Goal: Information Seeking & Learning: Learn about a topic

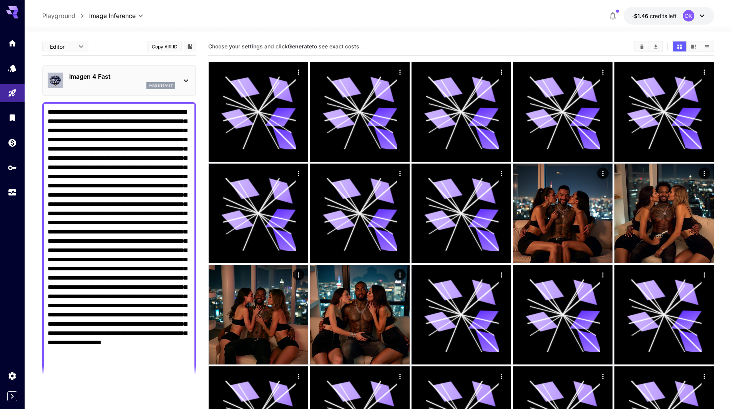
click at [100, 69] on div "Imagen 4 Fast imagen4fast" at bounding box center [119, 80] width 143 height 23
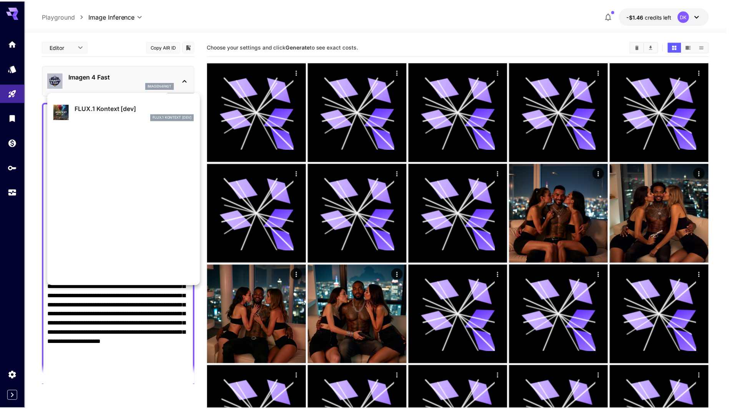
scroll to position [462, 0]
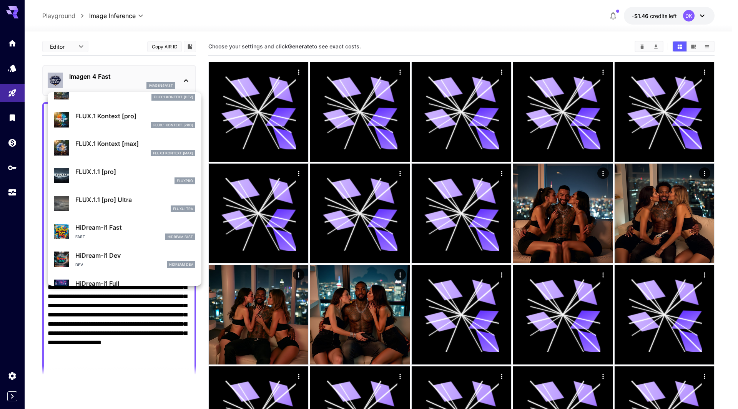
click at [128, 173] on p "FLUX.1.1 [pro]" at bounding box center [135, 171] width 120 height 9
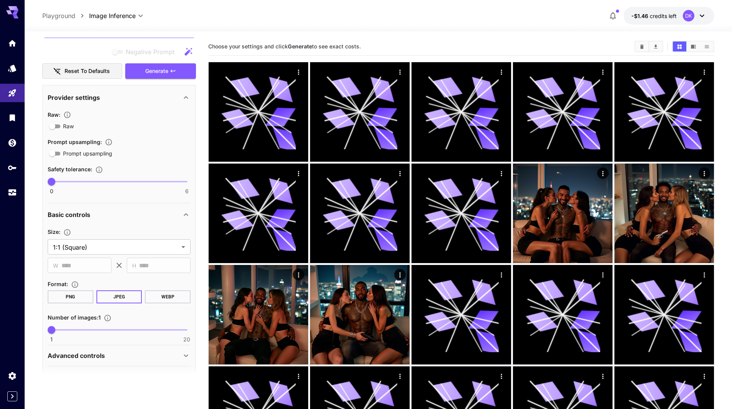
scroll to position [383, 0]
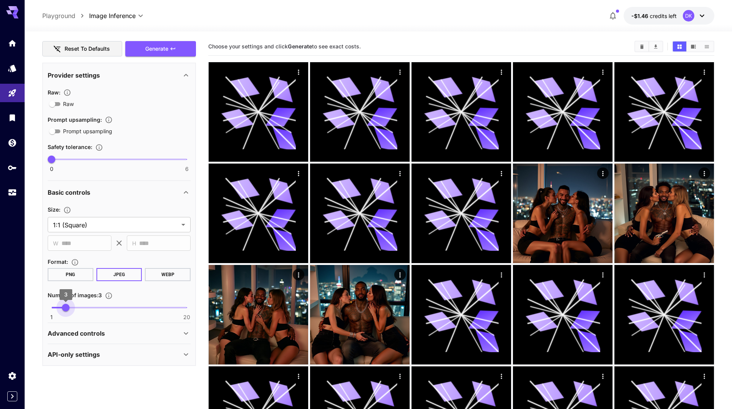
type input "*"
drag, startPoint x: 54, startPoint y: 308, endPoint x: 71, endPoint y: 316, distance: 19.2
click at [71, 316] on div "1 20 4" at bounding box center [119, 311] width 143 height 18
click at [159, 51] on span "Generate" at bounding box center [156, 49] width 23 height 10
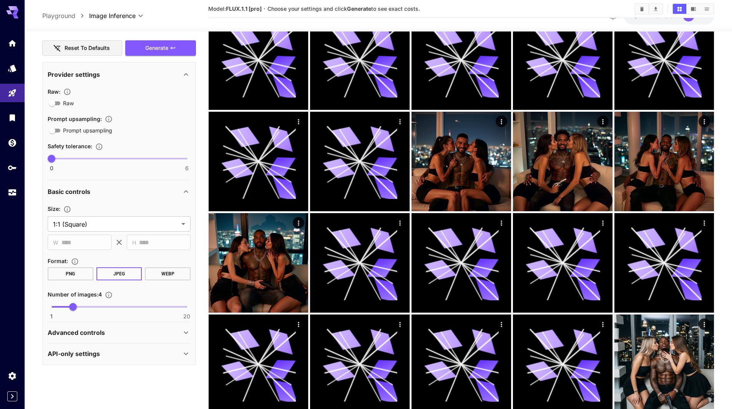
scroll to position [192, 0]
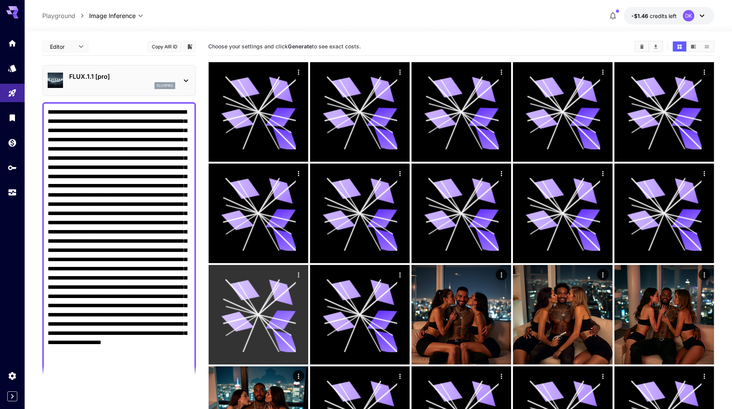
drag, startPoint x: 50, startPoint y: 110, endPoint x: 247, endPoint y: 331, distance: 296.3
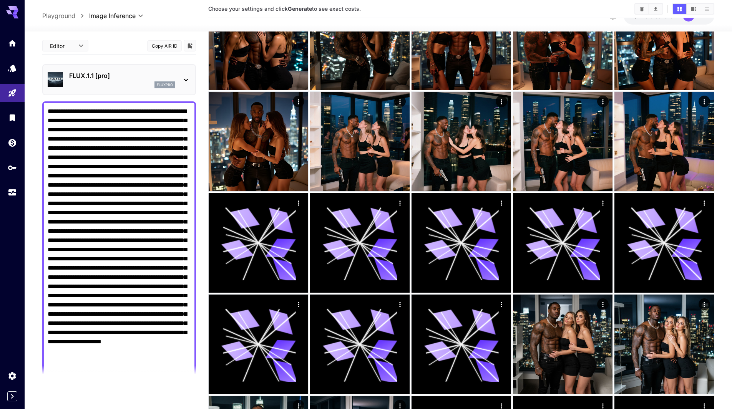
scroll to position [1344, 0]
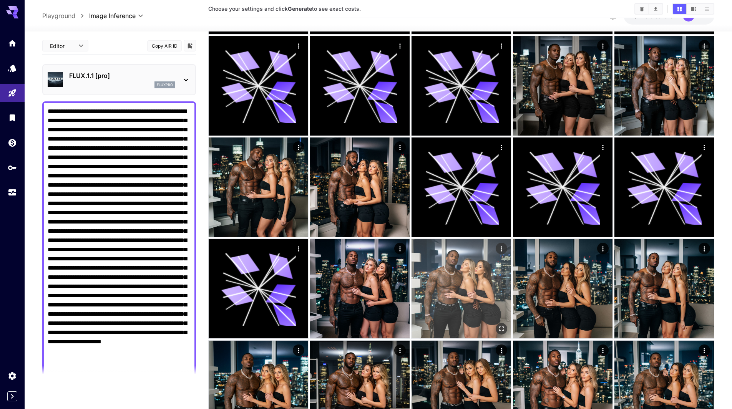
click at [456, 299] on img at bounding box center [460, 288] width 99 height 99
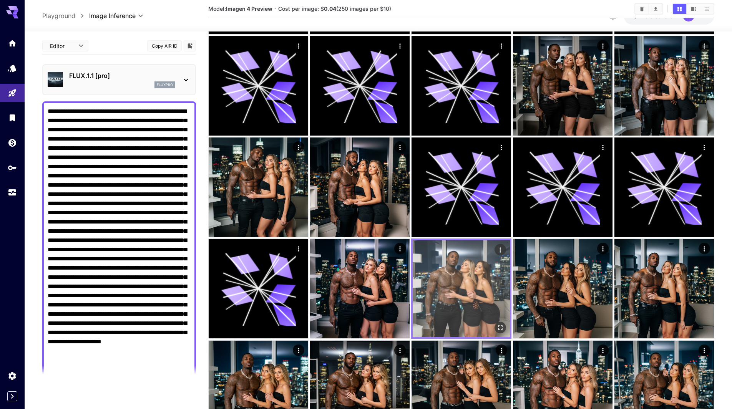
drag, startPoint x: 452, startPoint y: 297, endPoint x: 446, endPoint y: 260, distance: 37.0
click at [446, 260] on img at bounding box center [461, 288] width 97 height 97
click at [500, 247] on icon "Actions" at bounding box center [500, 250] width 8 height 8
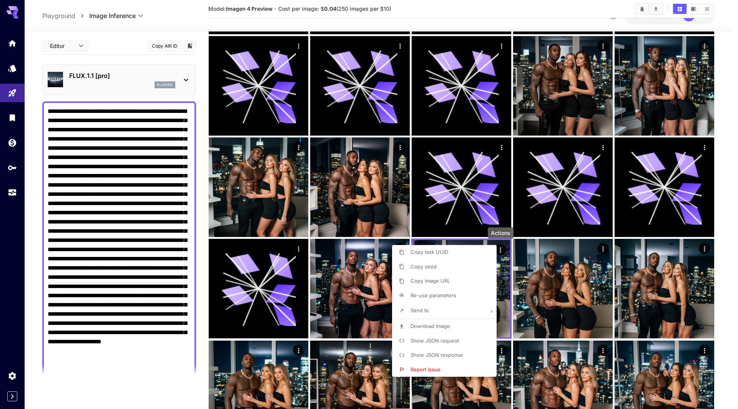
click at [439, 294] on span "Re-use parameters" at bounding box center [433, 295] width 46 height 6
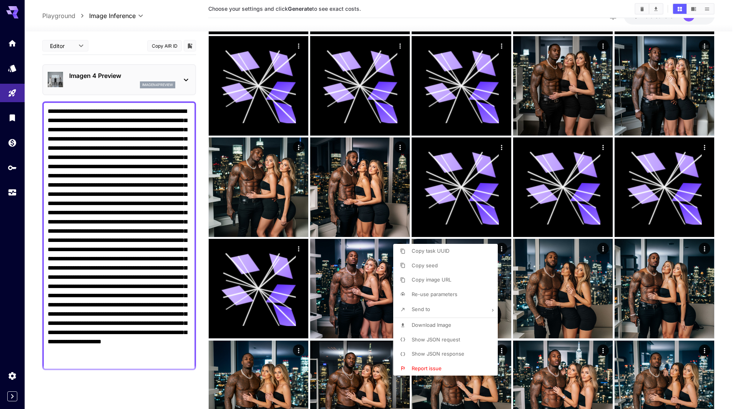
drag, startPoint x: 72, startPoint y: 360, endPoint x: 61, endPoint y: 281, distance: 80.2
click at [3, 182] on div at bounding box center [369, 204] width 738 height 409
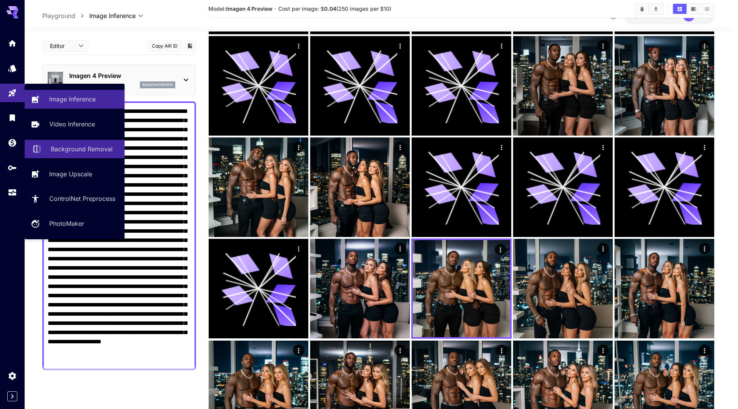
drag, startPoint x: 74, startPoint y: 360, endPoint x: 83, endPoint y: 156, distance: 204.5
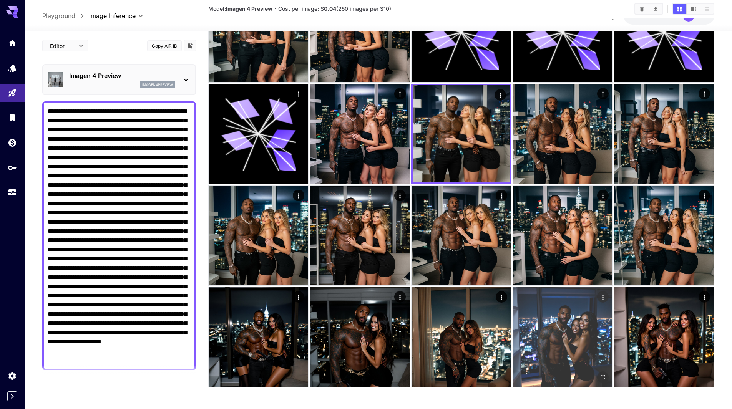
scroll to position [1500, 0]
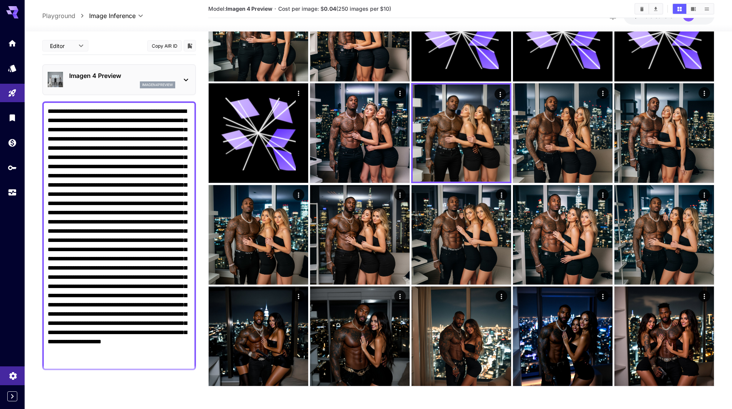
click at [14, 370] on link at bounding box center [12, 375] width 25 height 19
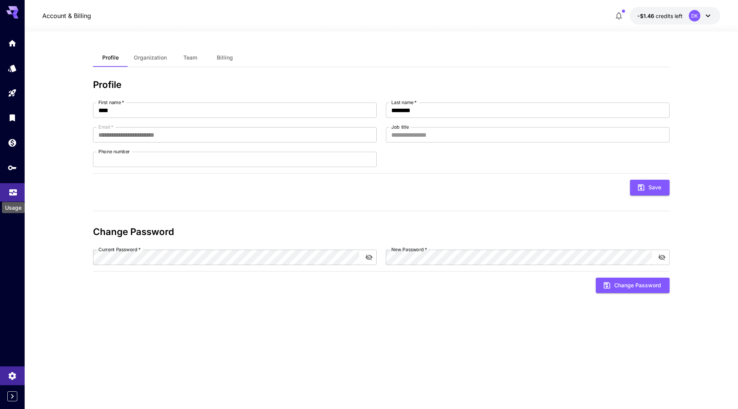
click at [12, 188] on icon "Usage" at bounding box center [13, 189] width 8 height 4
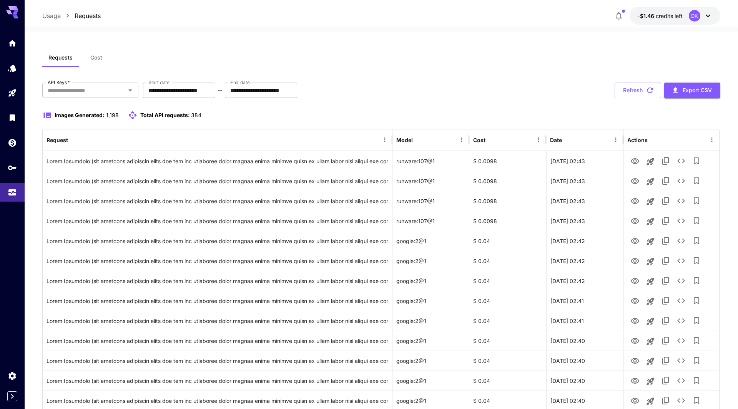
click at [642, 201] on button "Launch in playground" at bounding box center [649, 201] width 15 height 15
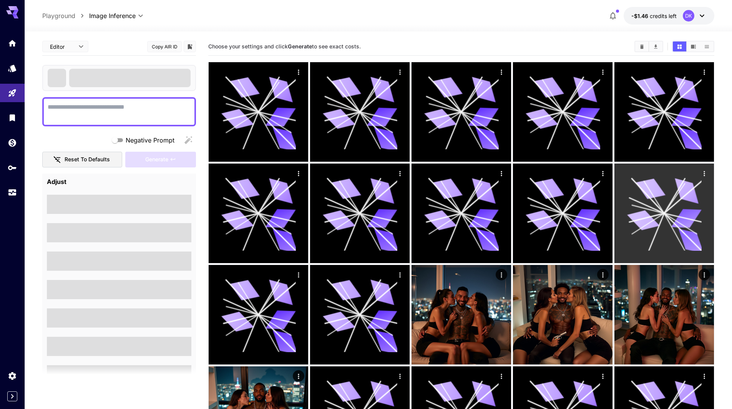
type textarea "**********"
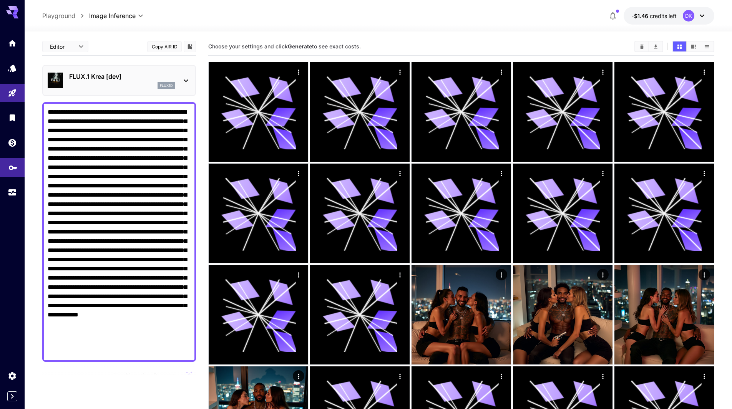
click at [13, 174] on link at bounding box center [12, 167] width 25 height 19
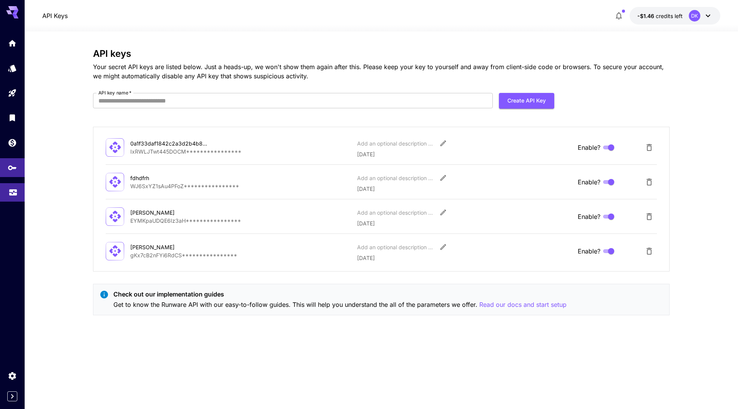
click at [16, 189] on icon "Usage" at bounding box center [12, 190] width 9 height 9
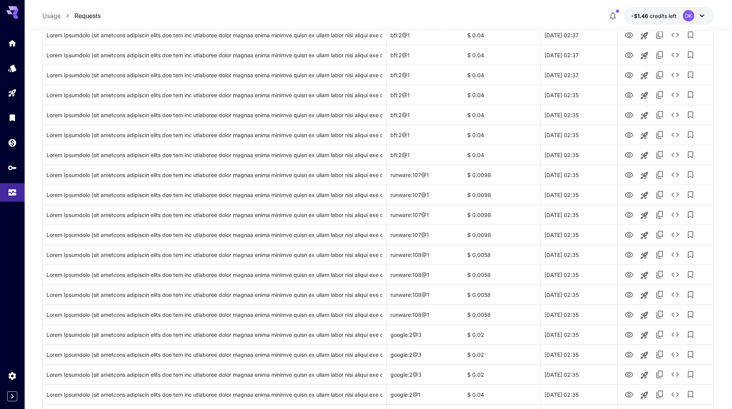
scroll to position [784, 0]
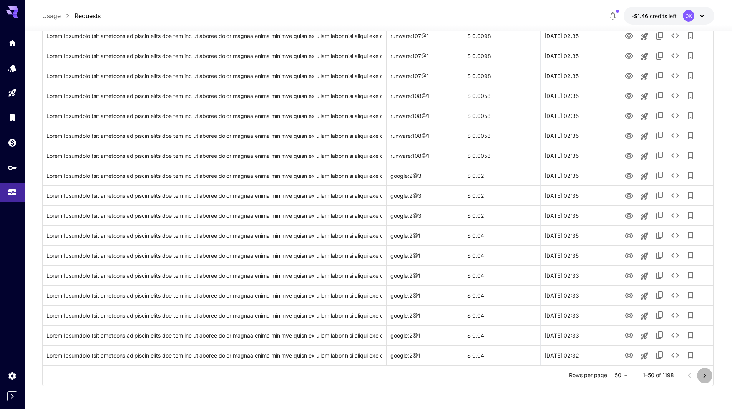
click at [709, 375] on icon "Go to next page" at bounding box center [704, 375] width 9 height 9
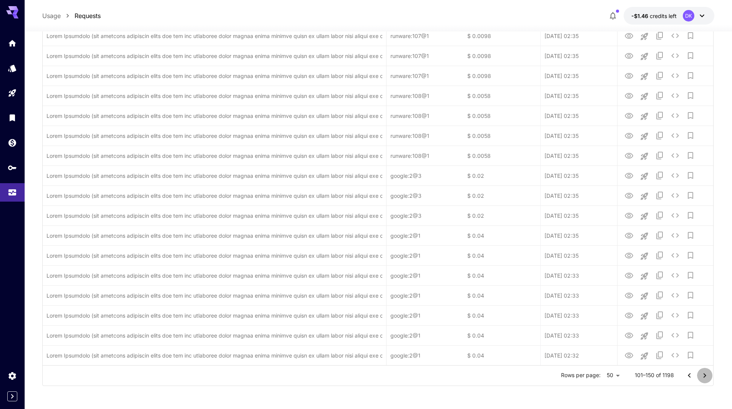
click at [709, 375] on icon "Go to next page" at bounding box center [704, 375] width 9 height 9
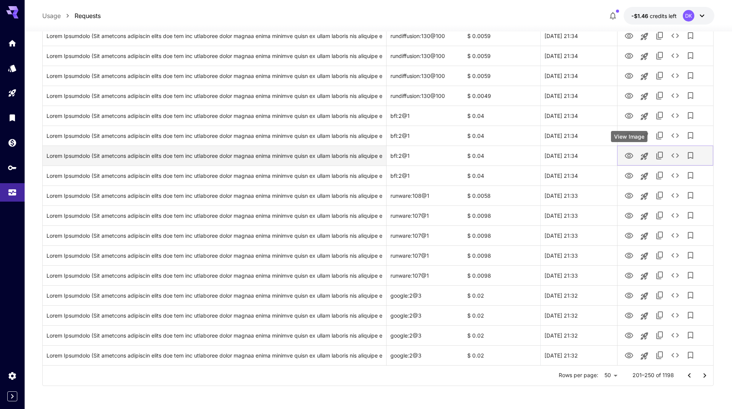
click at [628, 156] on icon "View Image" at bounding box center [628, 155] width 9 height 9
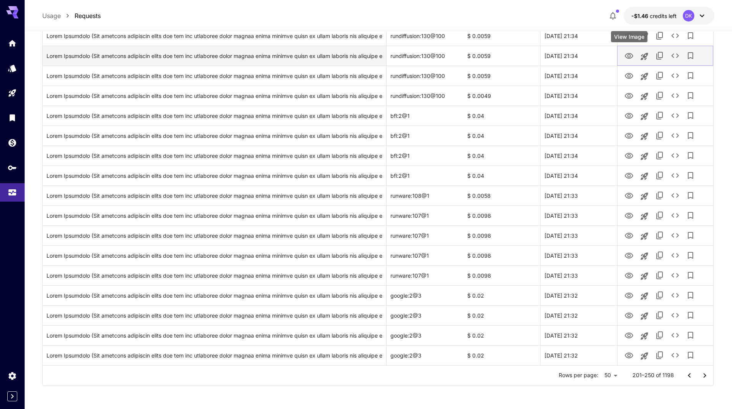
click at [631, 56] on icon "View Image" at bounding box center [628, 55] width 9 height 9
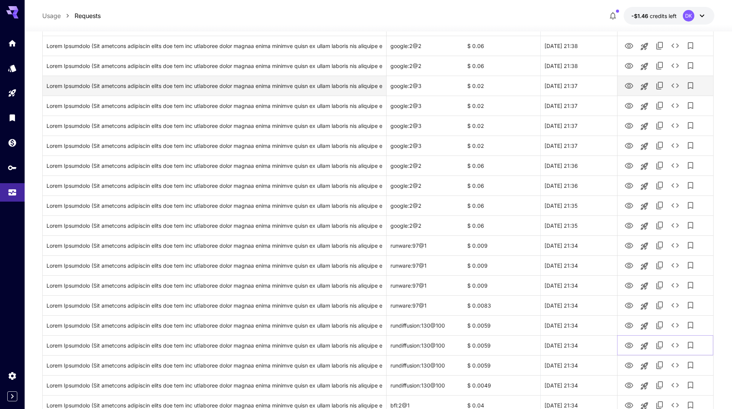
scroll to position [362, 0]
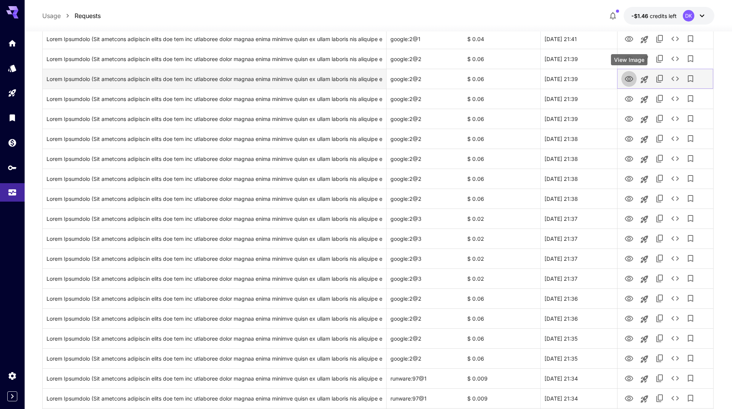
click at [631, 79] on icon "View Image" at bounding box center [628, 79] width 9 height 9
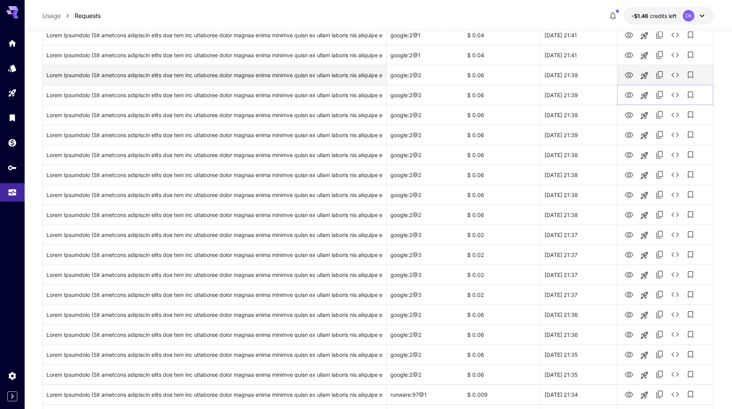
scroll to position [285, 0]
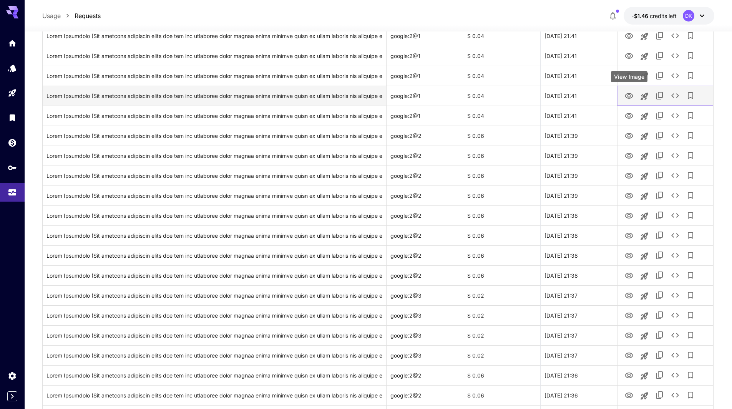
click at [629, 93] on icon "View Image" at bounding box center [628, 95] width 9 height 9
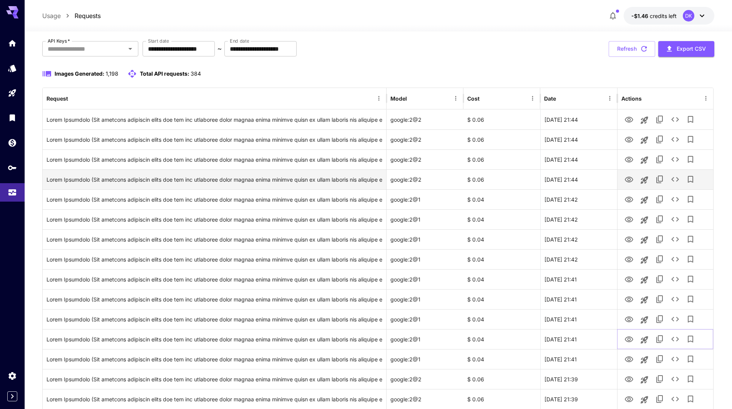
scroll to position [0, 0]
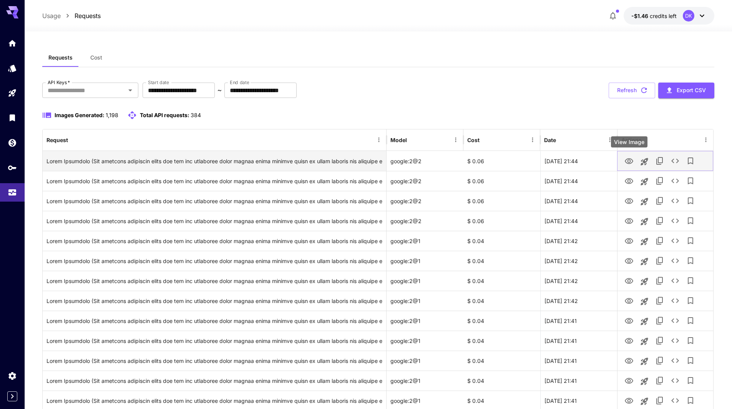
click at [626, 159] on icon "View Image" at bounding box center [628, 161] width 9 height 9
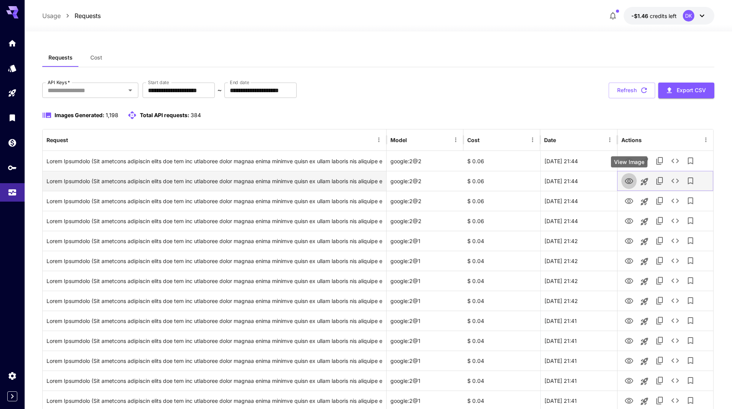
click at [625, 182] on icon "View Image" at bounding box center [628, 181] width 9 height 9
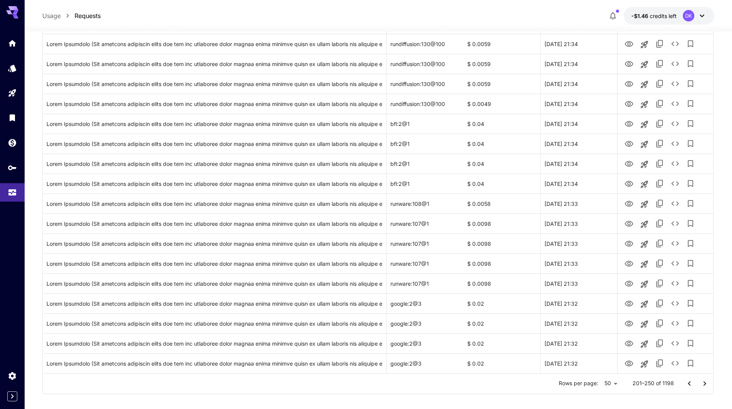
scroll to position [784, 0]
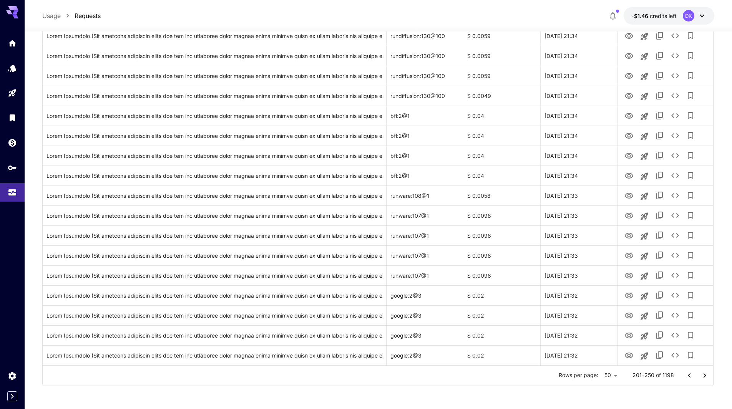
click at [689, 373] on icon "Go to previous page" at bounding box center [688, 375] width 9 height 9
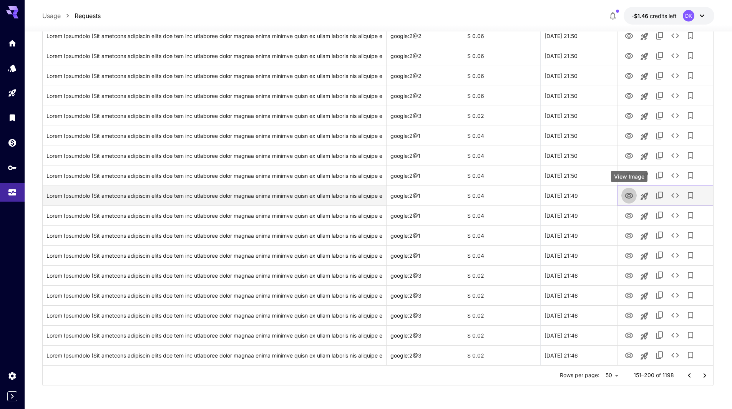
click at [632, 192] on icon "View Image" at bounding box center [628, 195] width 9 height 9
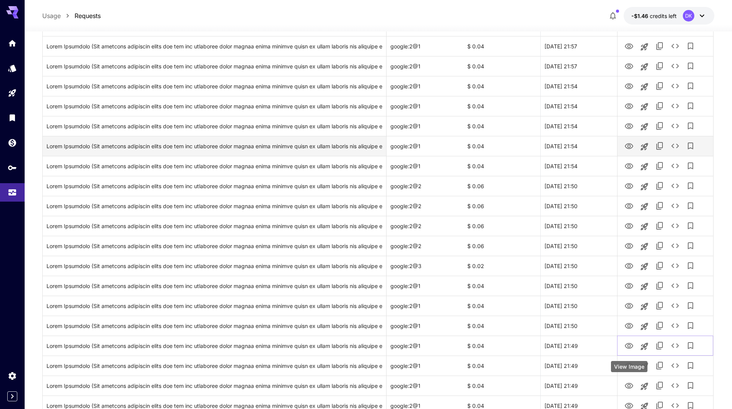
scroll to position [592, 0]
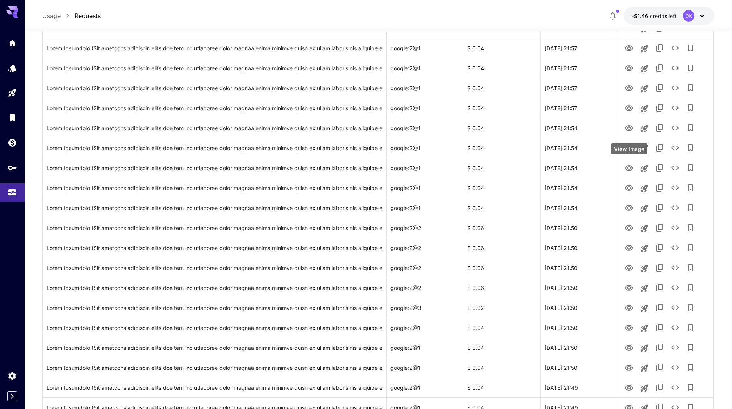
click at [630, 146] on div "View Image" at bounding box center [629, 148] width 36 height 11
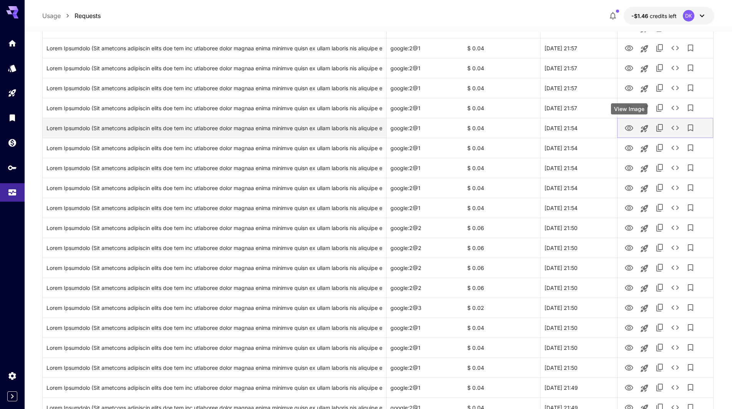
click at [628, 128] on icon "View Image" at bounding box center [629, 128] width 8 height 6
click at [323, 129] on div "Click to copy prompt" at bounding box center [214, 128] width 336 height 20
click at [119, 129] on div "Click to copy prompt" at bounding box center [214, 128] width 336 height 20
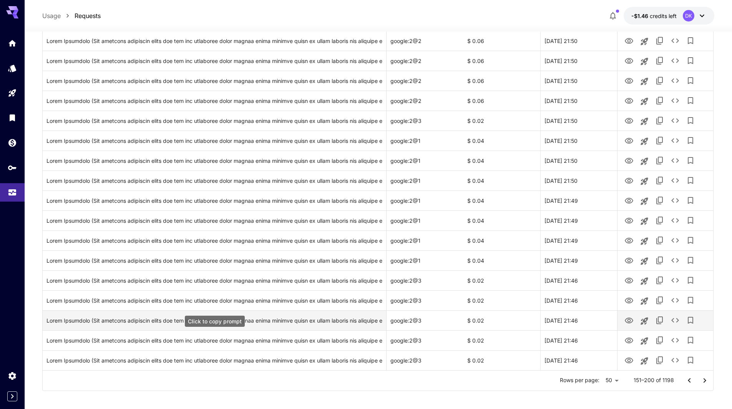
scroll to position [784, 0]
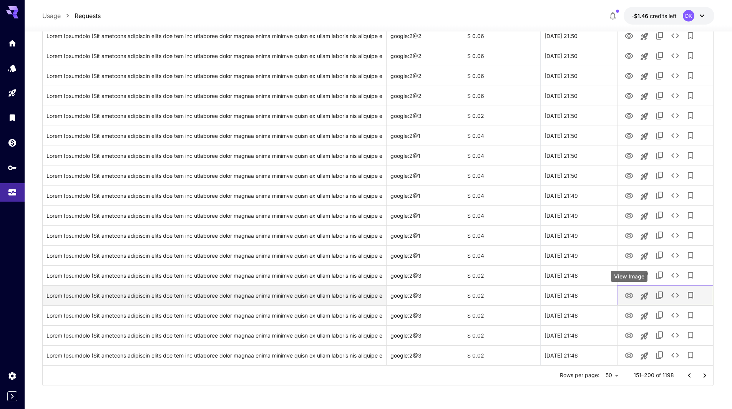
click at [627, 293] on icon "View Image" at bounding box center [629, 296] width 8 height 6
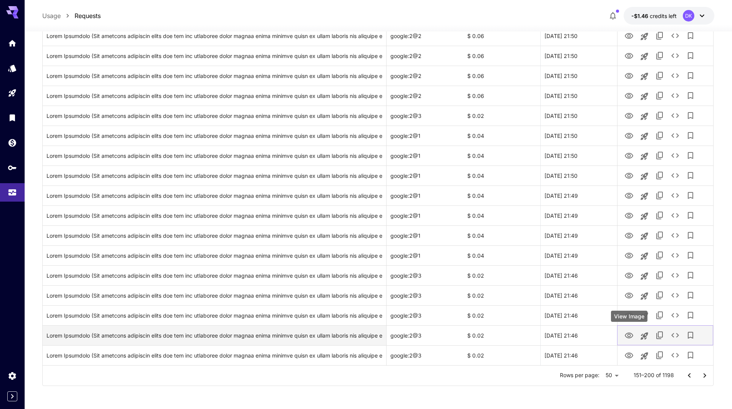
click at [629, 336] on icon "View Image" at bounding box center [628, 335] width 9 height 9
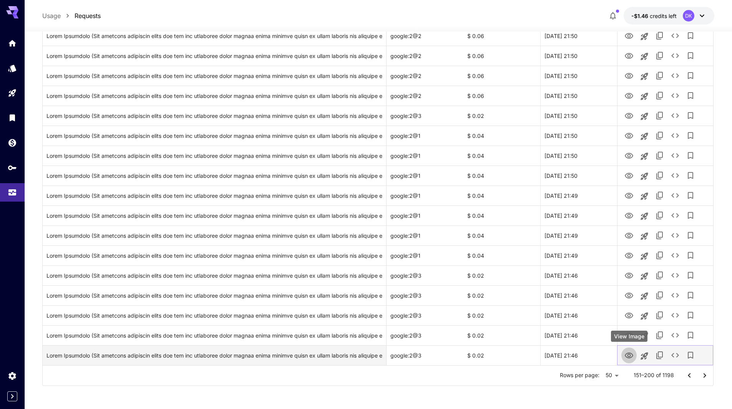
click at [627, 354] on icon "View Image" at bounding box center [628, 355] width 9 height 9
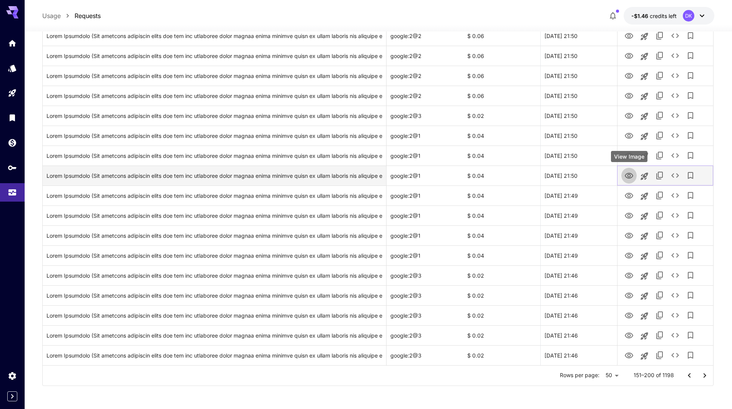
click at [628, 173] on icon "View Image" at bounding box center [629, 176] width 8 height 6
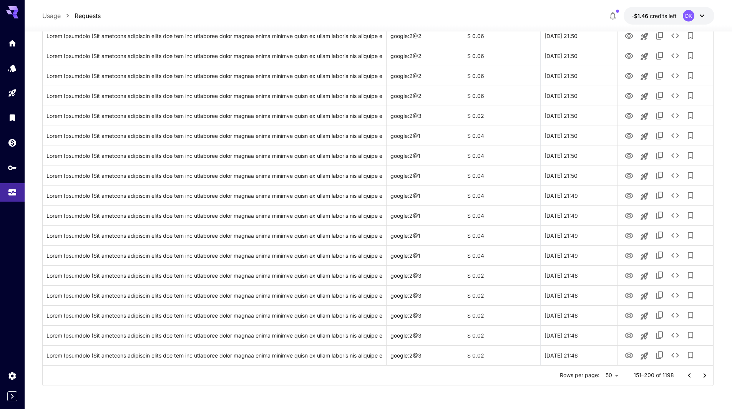
click at [707, 372] on icon "Go to next page" at bounding box center [704, 375] width 9 height 9
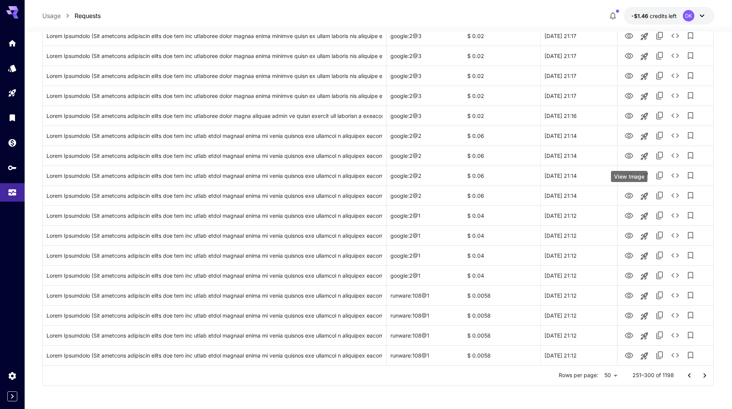
drag, startPoint x: 630, startPoint y: 187, endPoint x: 625, endPoint y: 171, distance: 17.4
click at [625, 171] on div "View Image" at bounding box center [629, 176] width 36 height 11
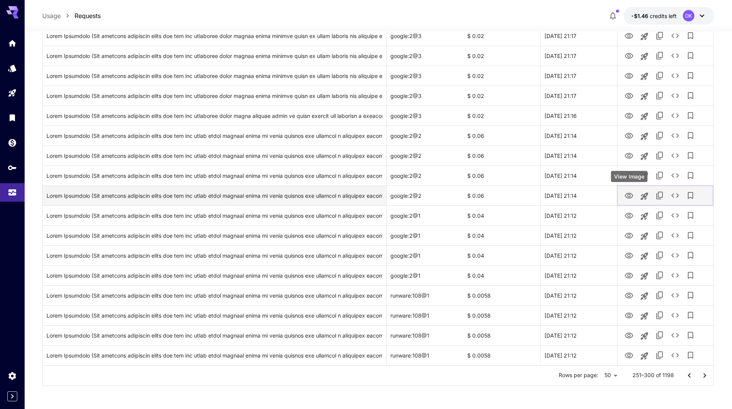
click at [627, 196] on icon "View Image" at bounding box center [629, 196] width 8 height 6
click at [293, 196] on div "Click to copy prompt" at bounding box center [214, 196] width 336 height 20
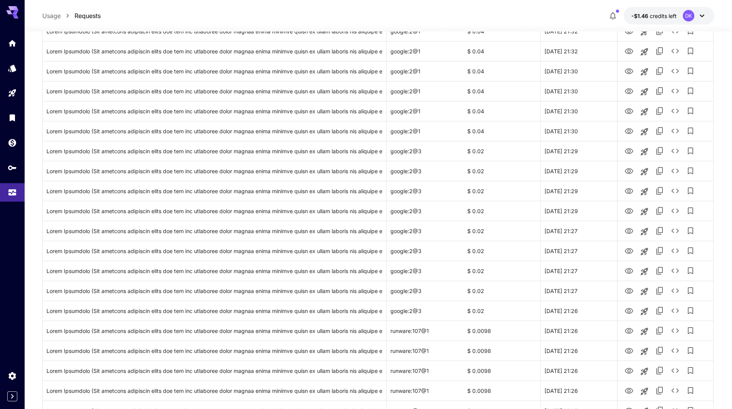
scroll to position [55, 0]
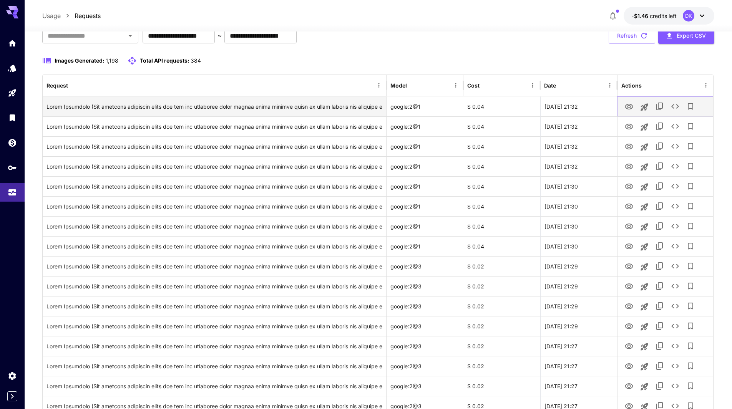
click at [629, 106] on icon "View Image" at bounding box center [628, 106] width 9 height 9
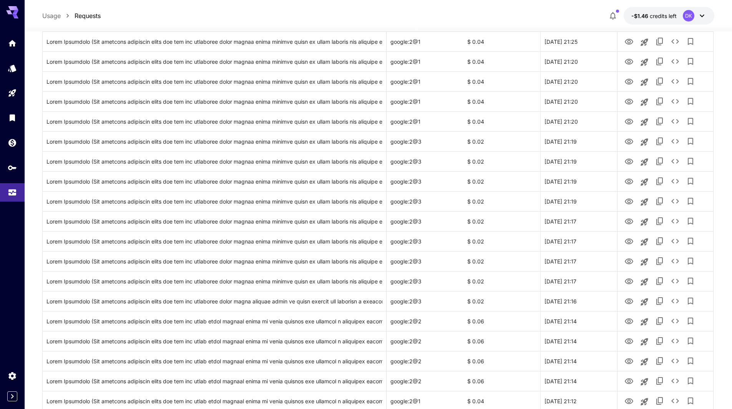
scroll to position [784, 0]
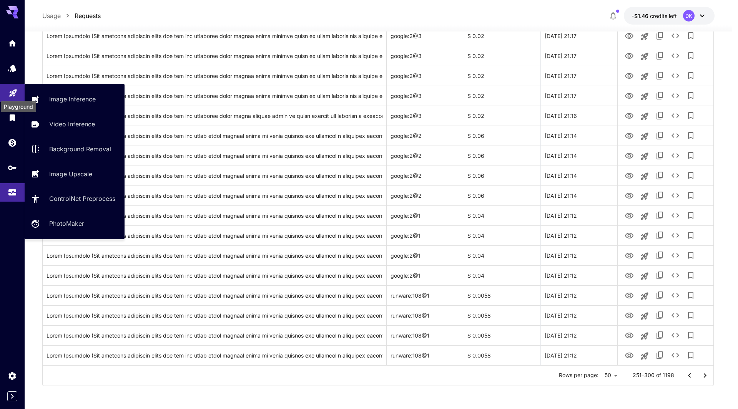
click at [12, 89] on icon "Playground" at bounding box center [12, 90] width 9 height 9
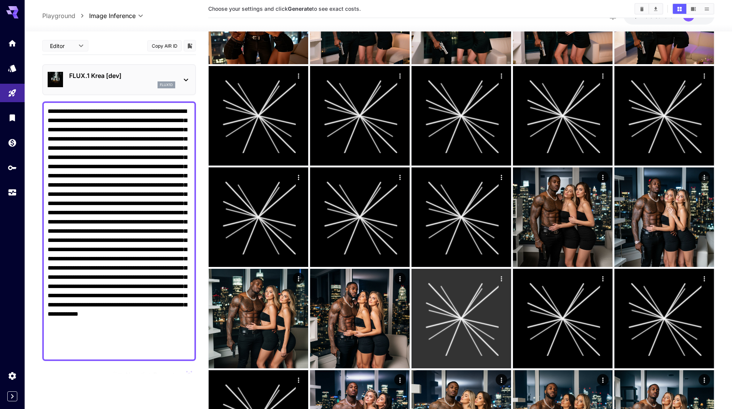
scroll to position [1231, 0]
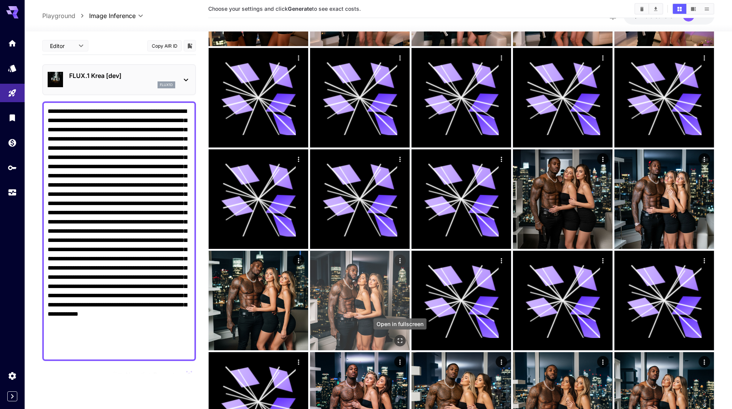
click at [400, 341] on icon "Open in fullscreen" at bounding box center [400, 341] width 8 height 8
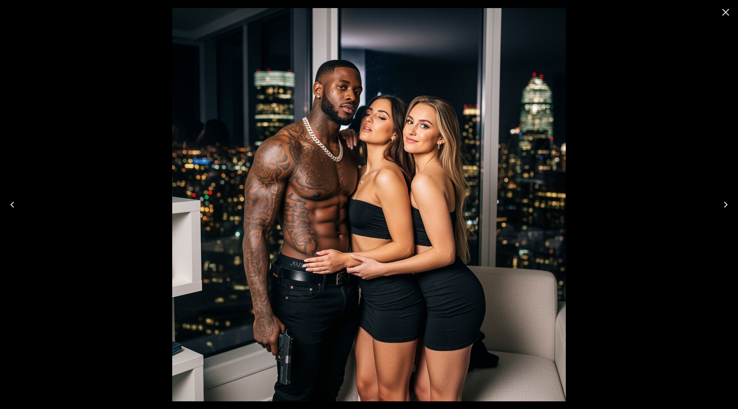
click at [726, 17] on icon "Close" at bounding box center [725, 12] width 12 height 12
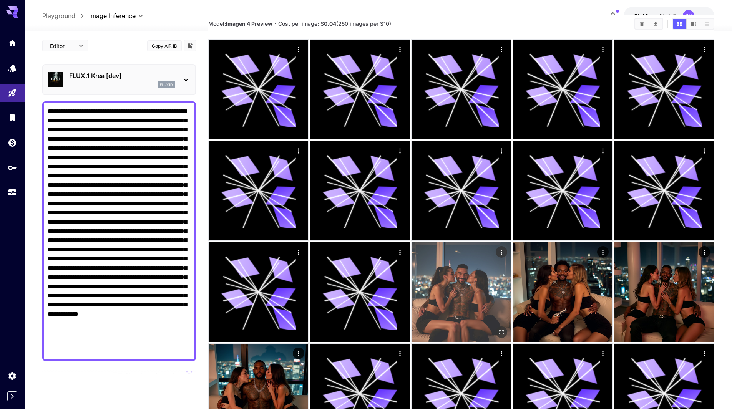
scroll to position [0, 0]
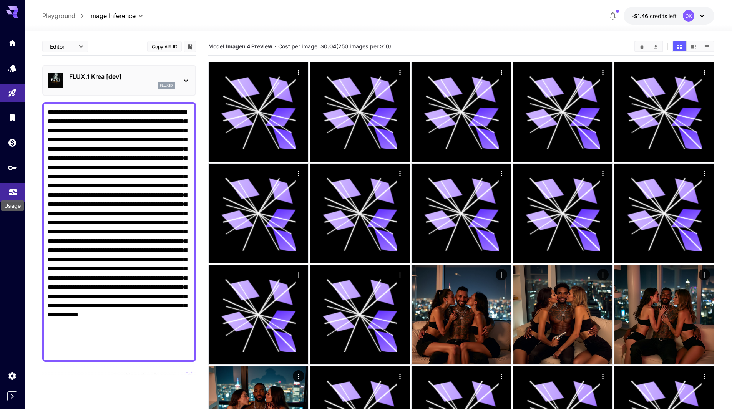
click at [17, 191] on icon "Usage" at bounding box center [12, 190] width 9 height 9
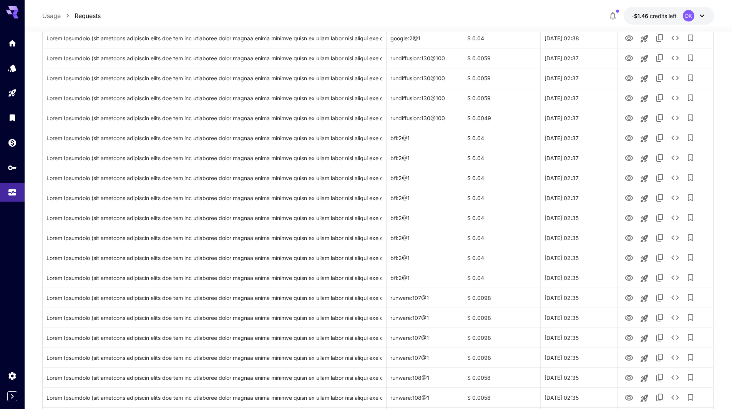
scroll to position [784, 0]
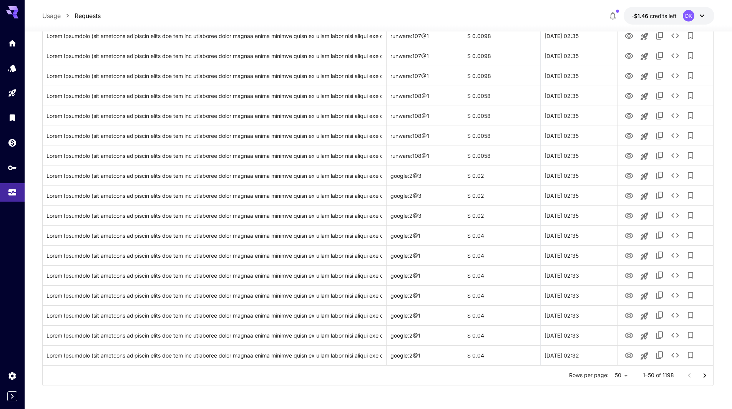
click at [704, 378] on icon "Go to next page" at bounding box center [704, 375] width 9 height 9
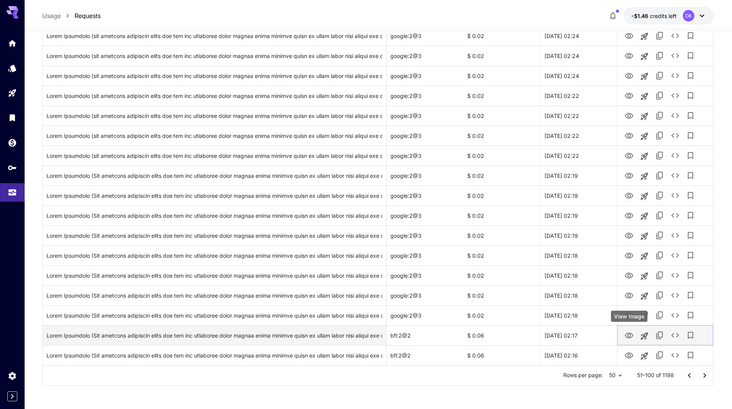
drag, startPoint x: 631, startPoint y: 336, endPoint x: 628, endPoint y: 336, distance: 3.9
click at [628, 336] on icon "View Image" at bounding box center [629, 336] width 8 height 6
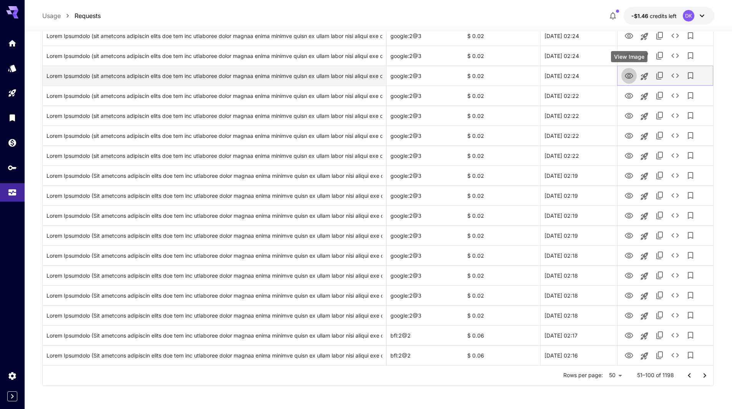
click at [631, 74] on icon "View Image" at bounding box center [628, 75] width 9 height 9
click at [187, 71] on div "Click to copy prompt" at bounding box center [214, 76] width 336 height 20
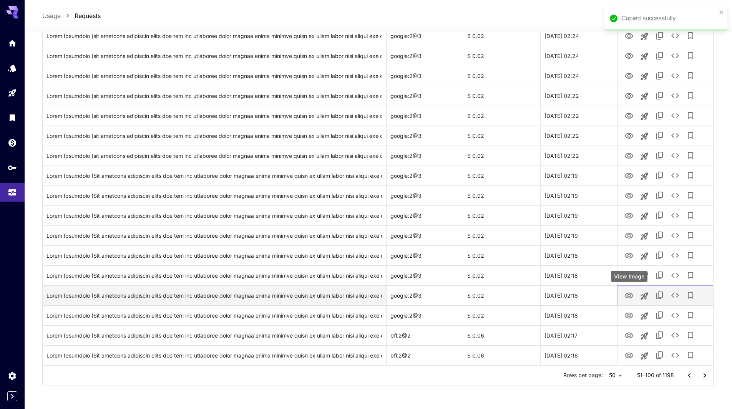
click at [627, 298] on icon "View Image" at bounding box center [628, 295] width 9 height 9
click at [333, 296] on div "Click to copy prompt" at bounding box center [214, 296] width 336 height 20
click at [240, 291] on div "Click to copy prompt" at bounding box center [214, 296] width 336 height 20
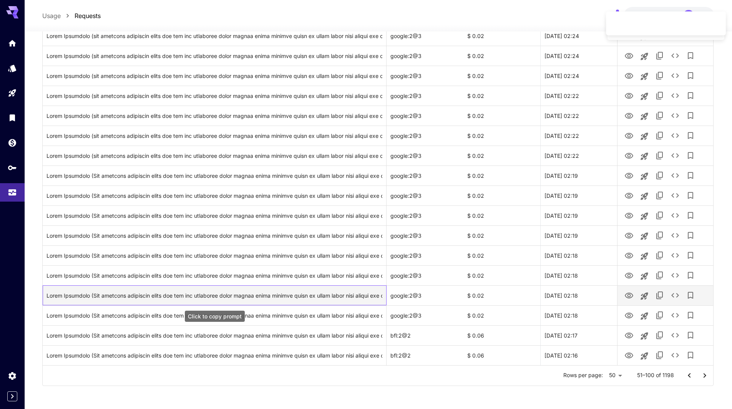
click at [238, 295] on div "Click to copy prompt" at bounding box center [214, 296] width 336 height 20
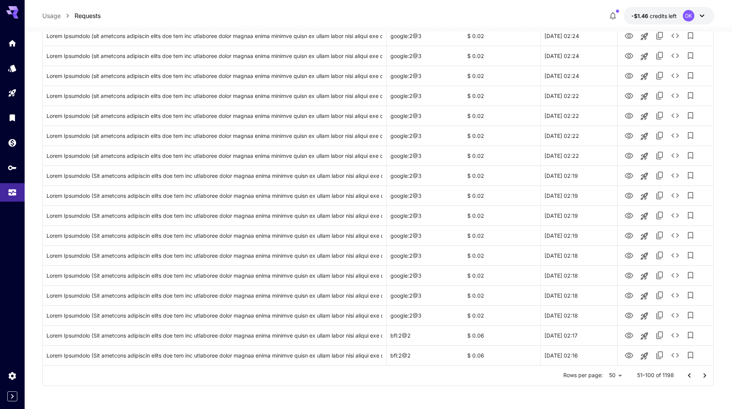
click at [706, 376] on icon "Go to next page" at bounding box center [704, 375] width 9 height 9
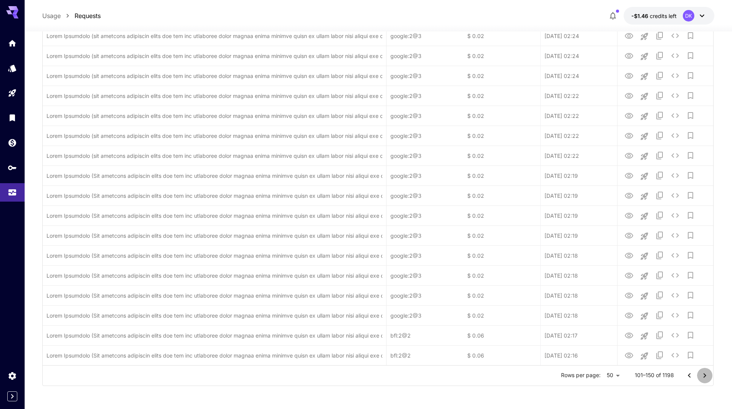
click at [706, 376] on icon "Go to next page" at bounding box center [704, 375] width 9 height 9
click at [707, 376] on icon "Go to next page" at bounding box center [704, 375] width 9 height 9
click at [708, 375] on icon "Go to next page" at bounding box center [704, 375] width 9 height 9
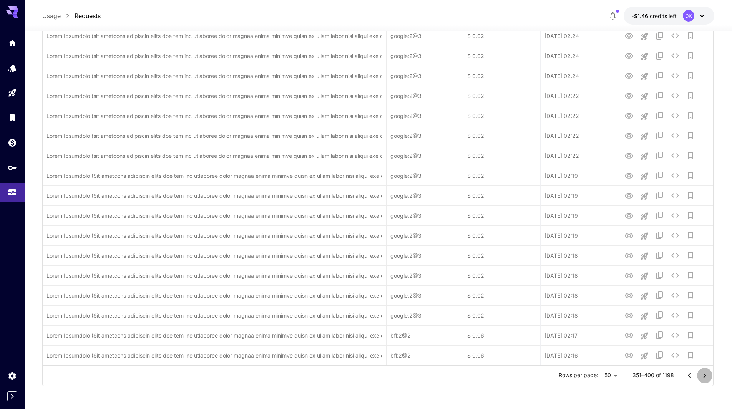
click at [708, 375] on icon "Go to next page" at bounding box center [704, 375] width 9 height 9
click at [709, 375] on icon "Go to next page" at bounding box center [704, 375] width 9 height 9
click at [709, 375] on button "Go to next page" at bounding box center [704, 375] width 15 height 15
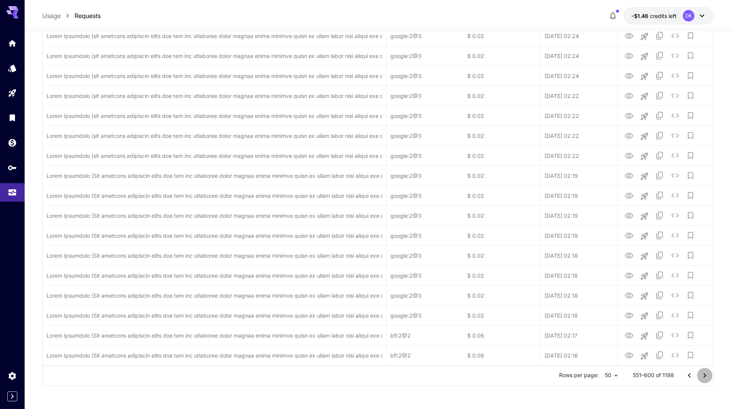
click at [710, 374] on button "Go to next page" at bounding box center [704, 375] width 15 height 15
click at [711, 374] on button "Go to next page" at bounding box center [704, 375] width 15 height 15
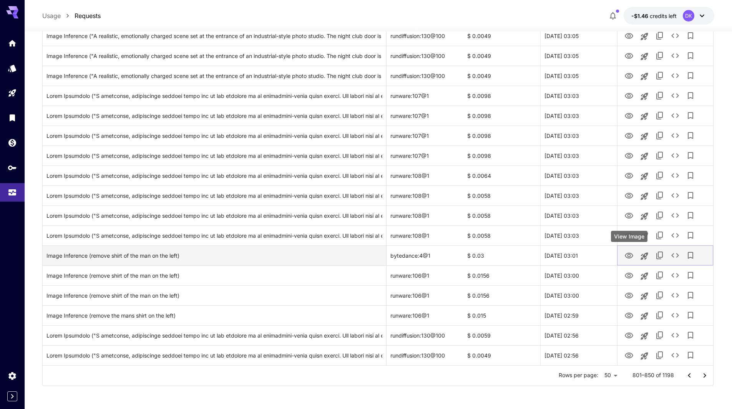
click at [630, 255] on icon "View Image" at bounding box center [629, 256] width 8 height 6
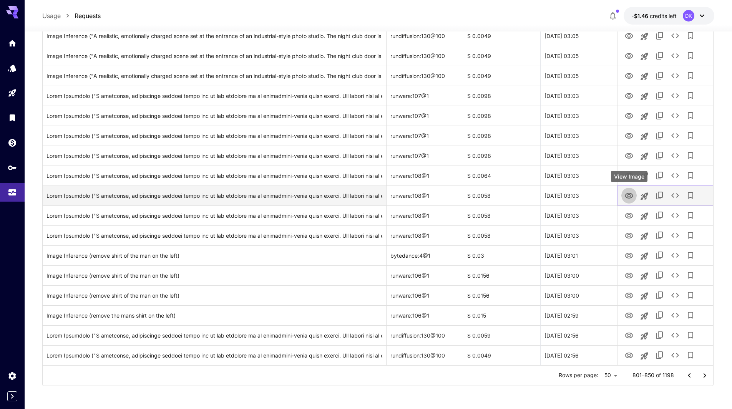
click at [628, 195] on icon "View Image" at bounding box center [629, 196] width 8 height 6
click at [274, 195] on div "Click to copy prompt" at bounding box center [214, 196] width 336 height 20
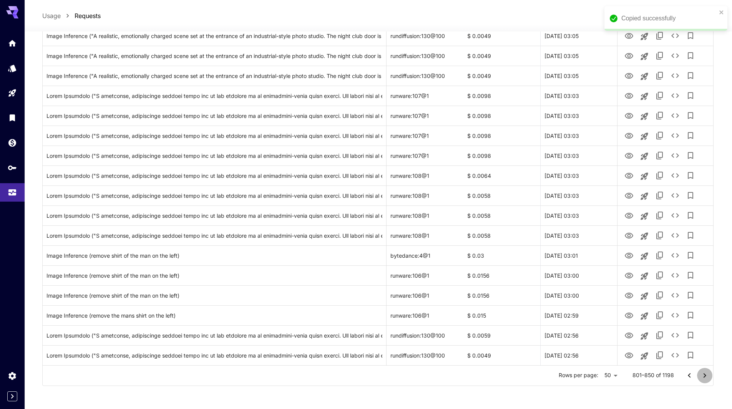
click at [708, 375] on icon "Go to next page" at bounding box center [704, 375] width 9 height 9
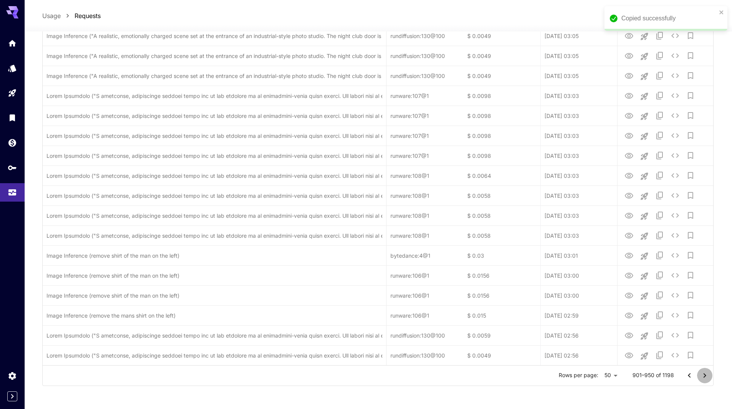
click at [708, 375] on icon "Go to next page" at bounding box center [704, 375] width 9 height 9
click at [706, 375] on icon "Go to next page" at bounding box center [704, 375] width 9 height 9
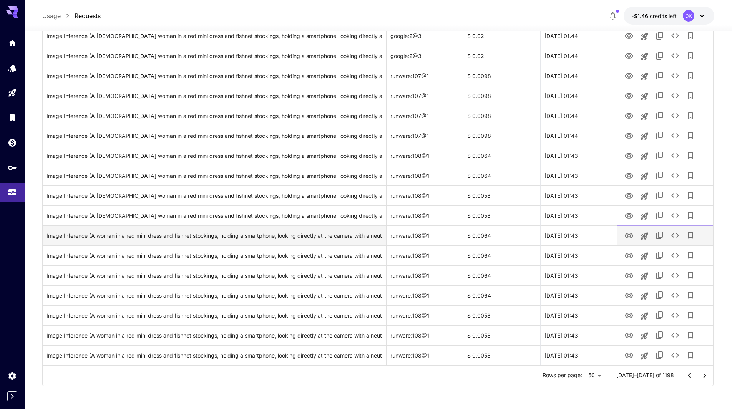
click at [629, 235] on icon "View Image" at bounding box center [628, 235] width 9 height 9
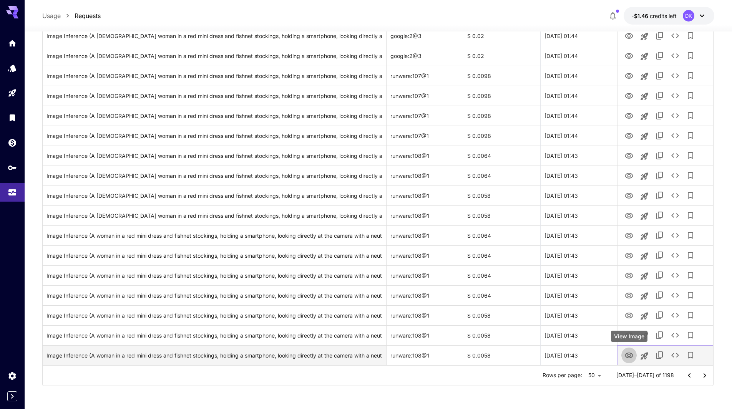
click at [628, 352] on icon "View Image" at bounding box center [628, 355] width 9 height 9
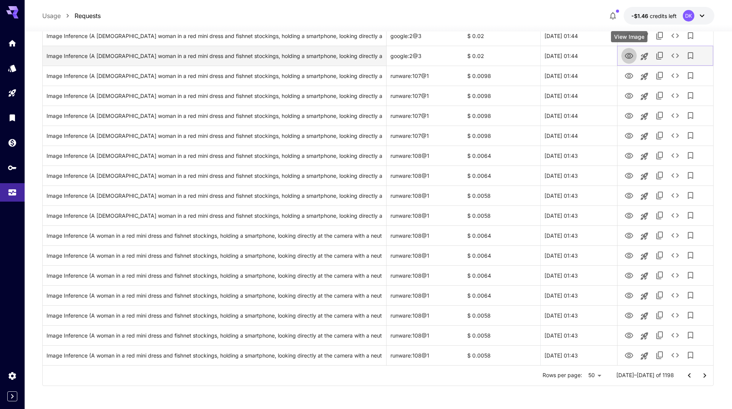
click at [627, 54] on icon "View Image" at bounding box center [628, 55] width 9 height 9
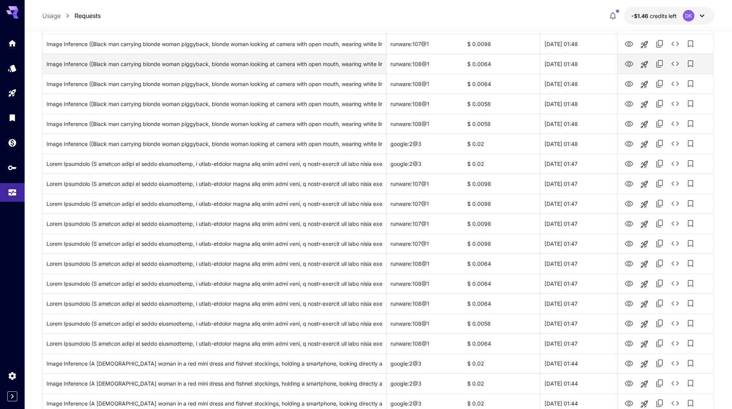
scroll to position [362, 0]
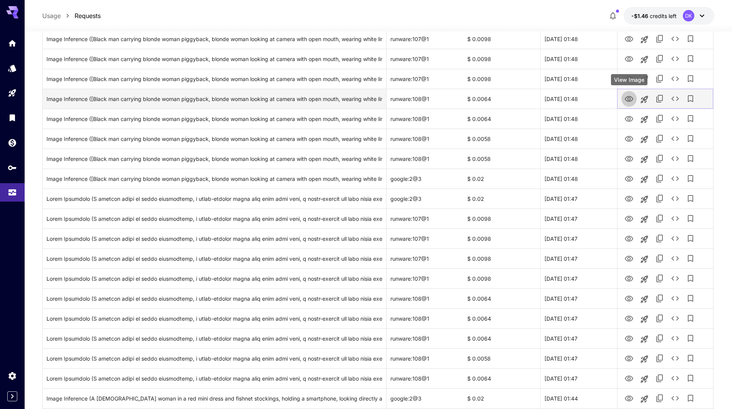
click at [628, 98] on icon "View Image" at bounding box center [629, 99] width 8 height 6
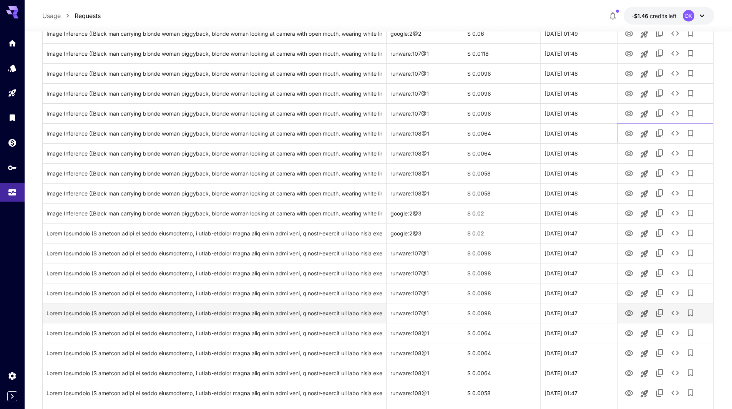
scroll to position [170, 0]
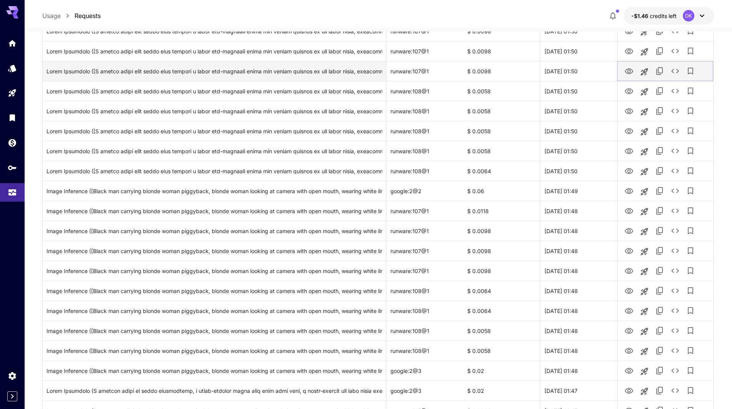
click at [628, 69] on icon "View Image" at bounding box center [629, 71] width 8 height 6
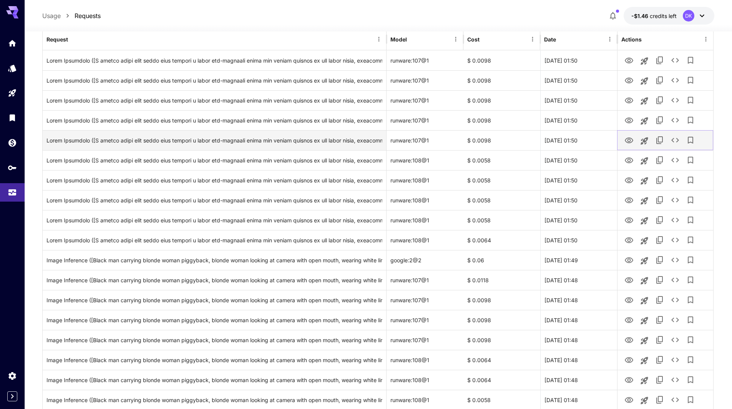
scroll to position [0, 0]
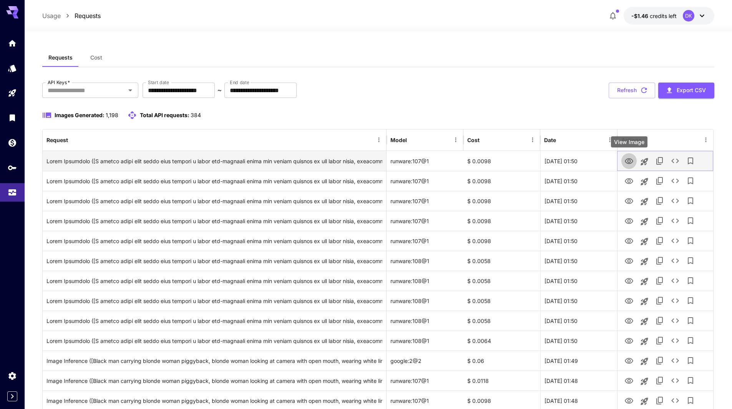
click at [631, 159] on icon "View Image" at bounding box center [629, 161] width 8 height 6
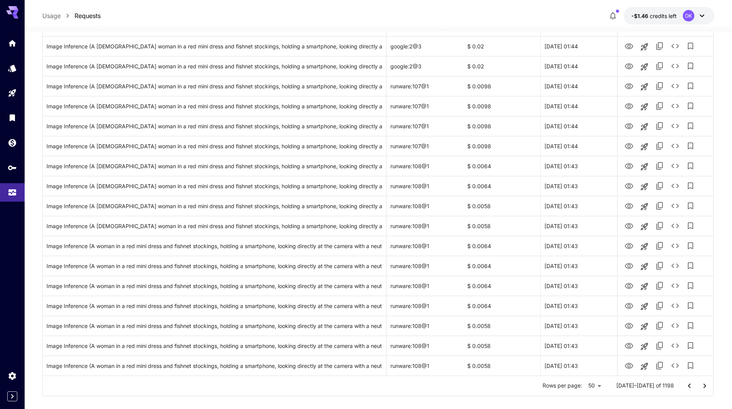
scroll to position [784, 0]
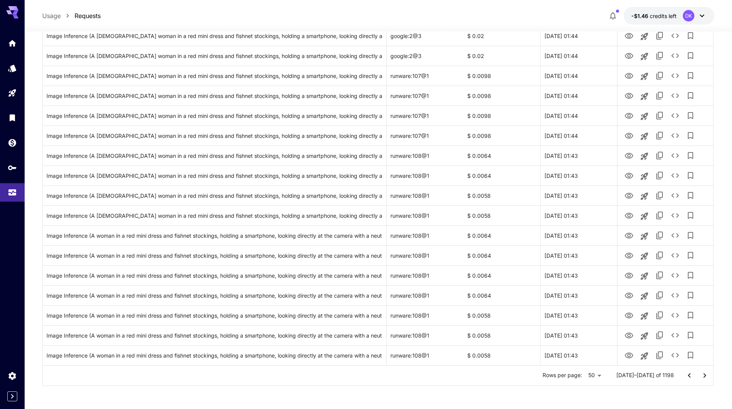
click at [706, 376] on icon "Go to next page" at bounding box center [704, 375] width 9 height 9
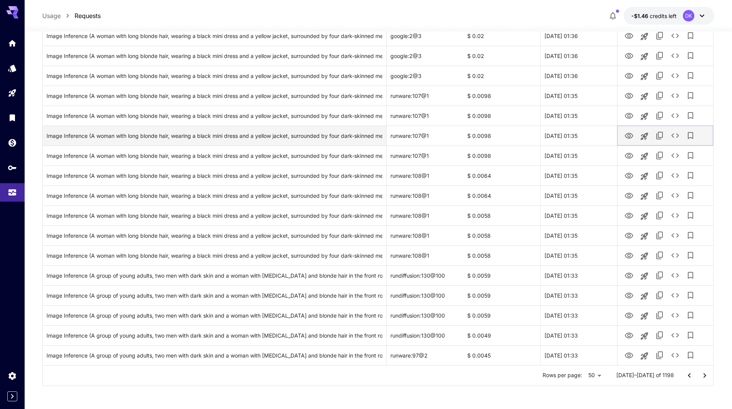
click at [631, 134] on icon "View Image" at bounding box center [628, 135] width 9 height 9
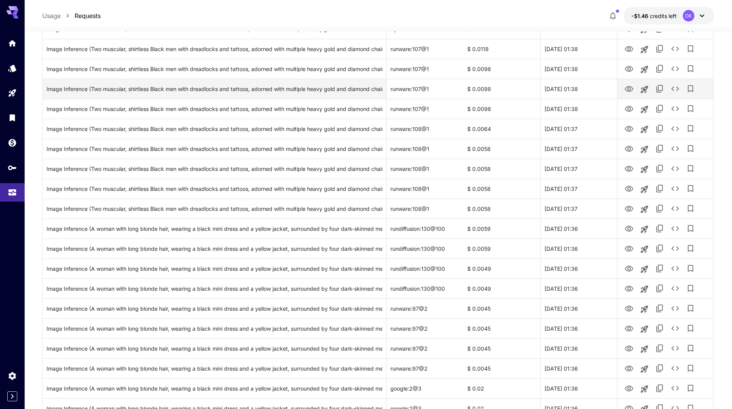
scroll to position [400, 0]
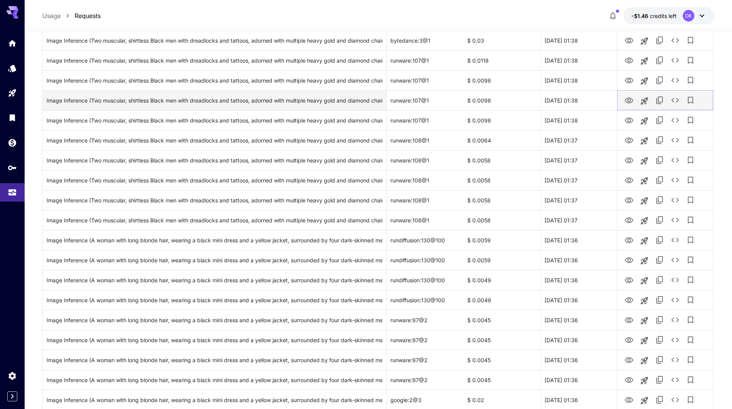
click at [626, 98] on icon "View Image" at bounding box center [628, 100] width 9 height 9
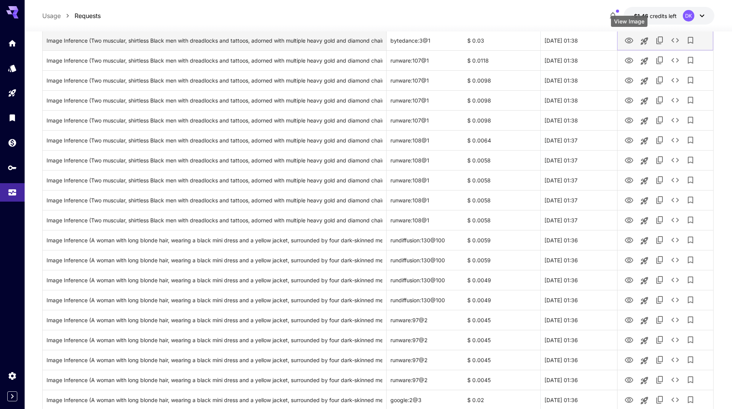
click at [631, 38] on icon "View Image" at bounding box center [629, 41] width 8 height 6
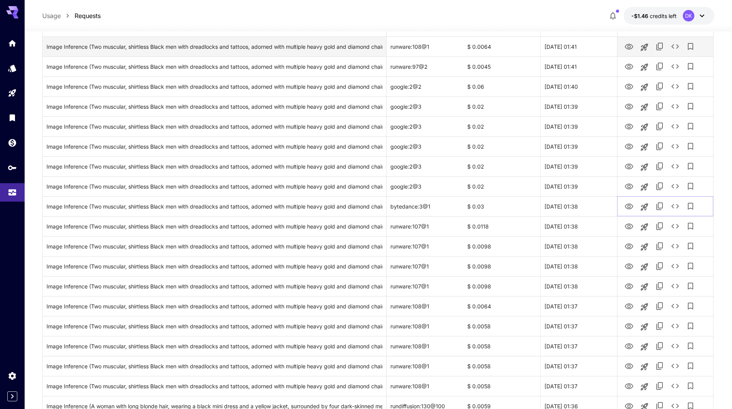
scroll to position [208, 0]
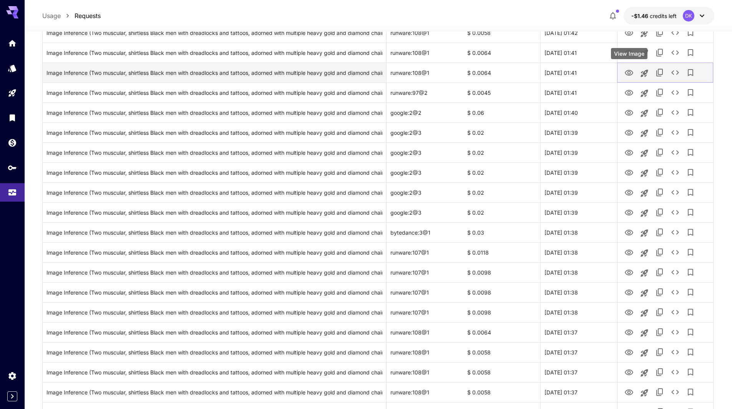
click at [630, 71] on icon "View Image" at bounding box center [628, 72] width 9 height 9
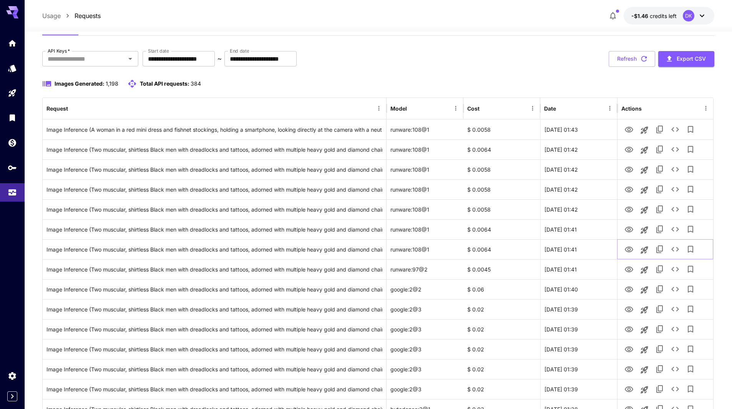
scroll to position [0, 0]
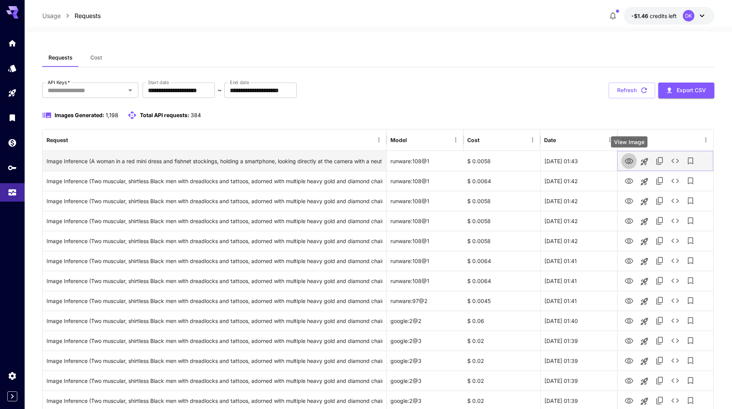
click at [628, 161] on icon "View Image" at bounding box center [629, 161] width 8 height 6
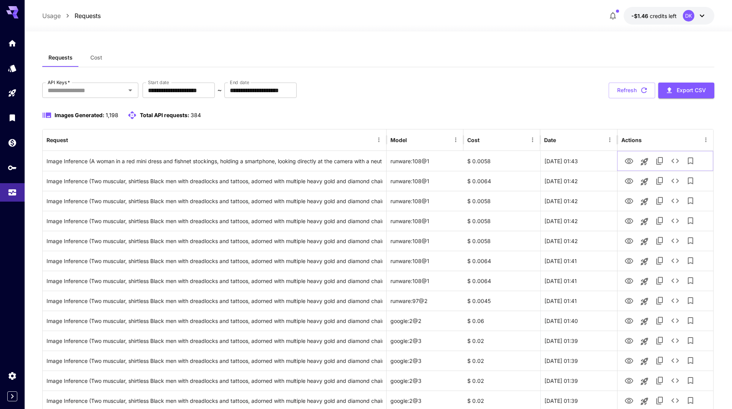
scroll to position [784, 0]
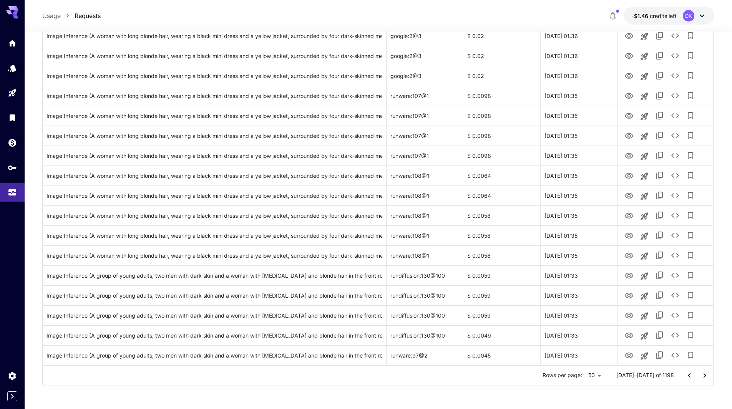
click at [709, 377] on icon "Go to next page" at bounding box center [704, 375] width 9 height 9
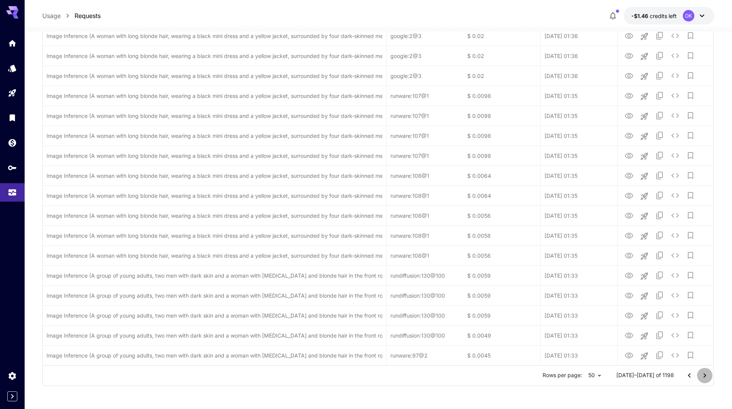
click at [709, 377] on icon "Go to next page" at bounding box center [704, 375] width 9 height 9
click at [709, 376] on div at bounding box center [696, 375] width 31 height 15
click at [708, 376] on div at bounding box center [696, 375] width 31 height 15
click at [707, 376] on div at bounding box center [696, 375] width 31 height 15
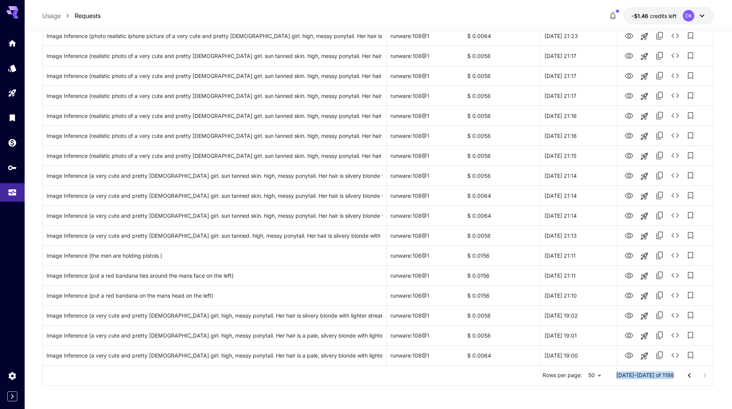
scroll to position [744, 0]
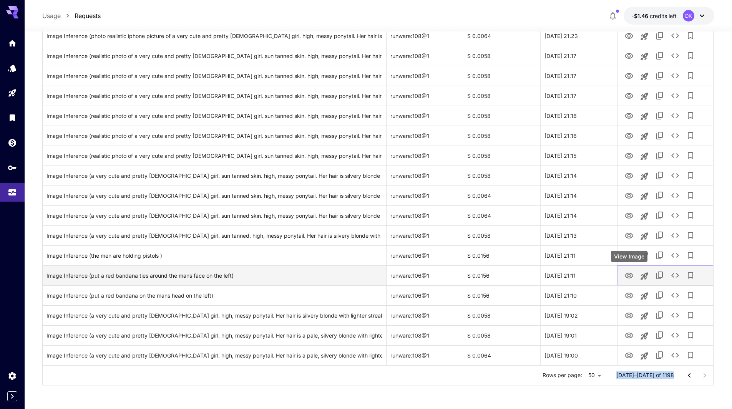
click at [629, 276] on icon "View Image" at bounding box center [628, 275] width 9 height 9
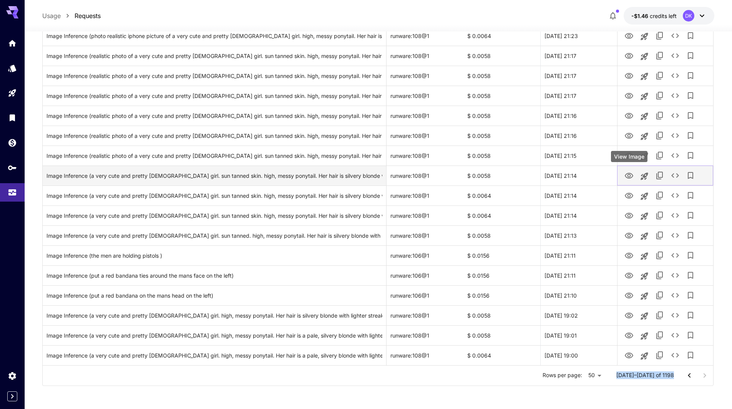
click at [630, 173] on icon "View Image" at bounding box center [629, 176] width 8 height 6
click at [326, 175] on div "Image Inference (a very cute and pretty [DEMOGRAPHIC_DATA] girl. sun tanned ski…" at bounding box center [214, 176] width 336 height 20
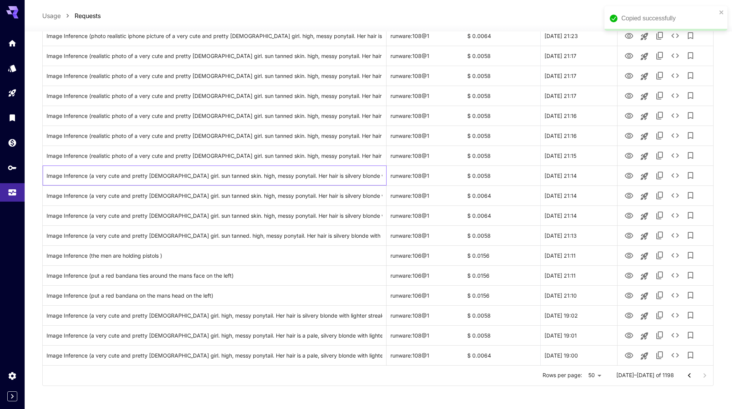
scroll to position [744, 0]
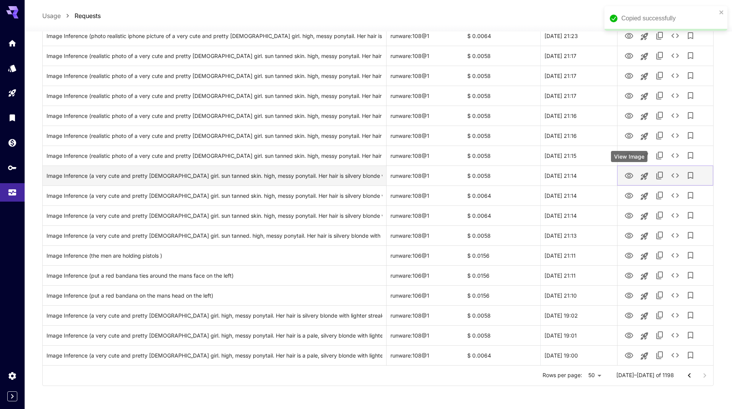
click at [624, 174] on button "View Image" at bounding box center [628, 175] width 15 height 16
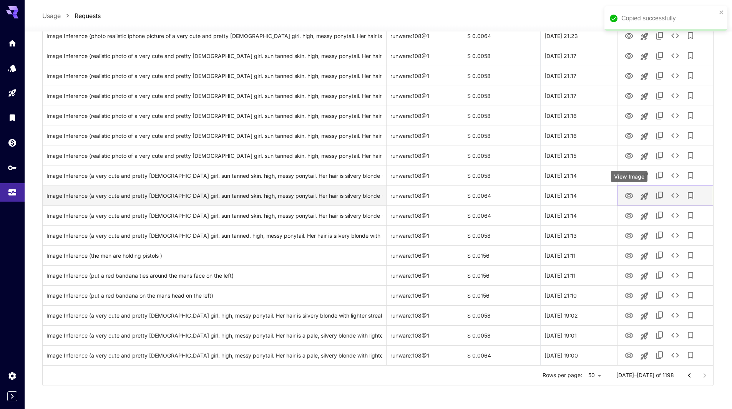
click at [629, 194] on icon "View Image" at bounding box center [629, 196] width 8 height 6
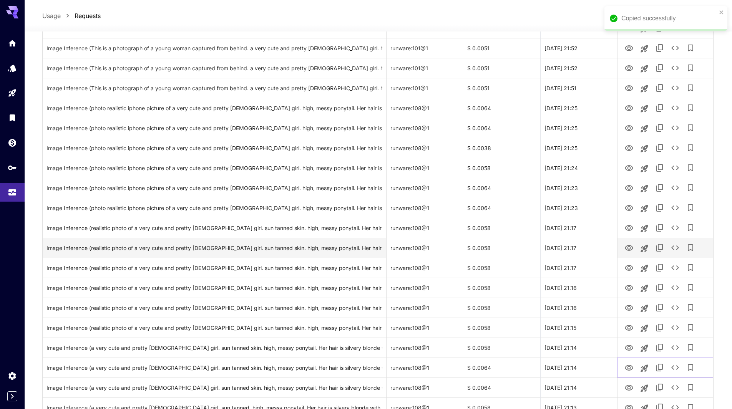
scroll to position [514, 0]
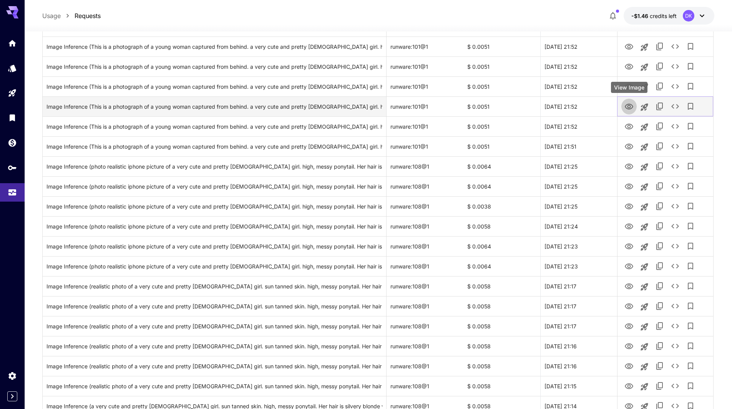
click at [630, 105] on icon "View Image" at bounding box center [628, 106] width 9 height 9
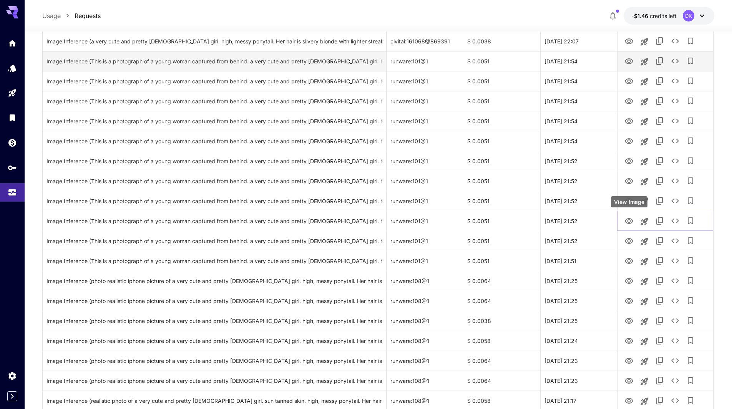
scroll to position [360, 0]
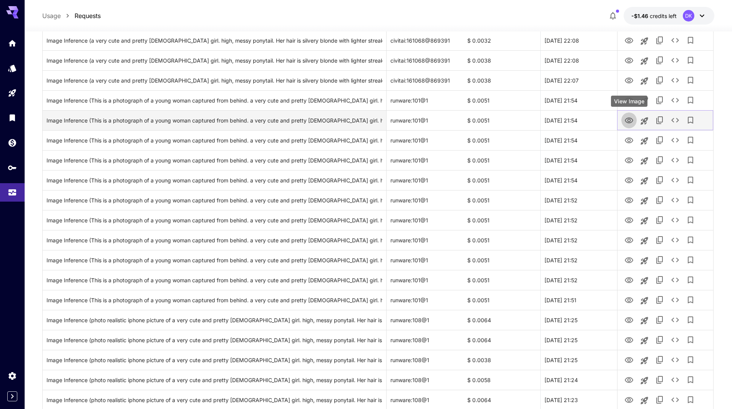
click at [628, 118] on icon "View Image" at bounding box center [628, 120] width 9 height 9
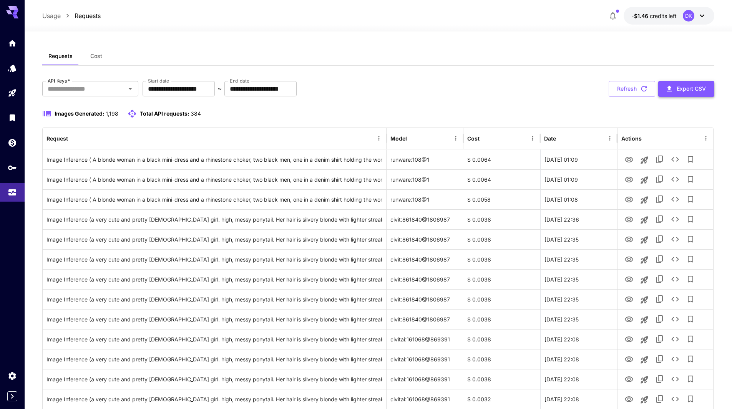
scroll to position [0, 0]
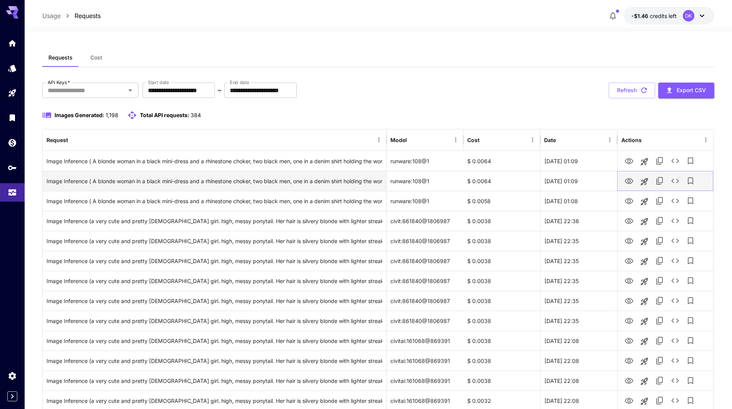
click at [629, 183] on icon "View Image" at bounding box center [629, 181] width 8 height 6
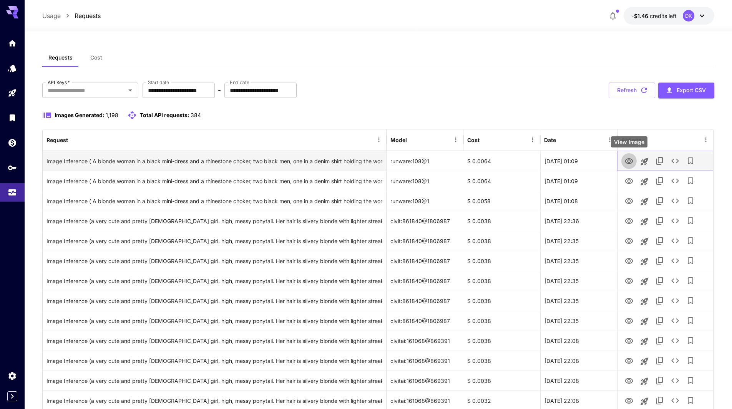
click at [628, 158] on icon "View Image" at bounding box center [629, 161] width 8 height 6
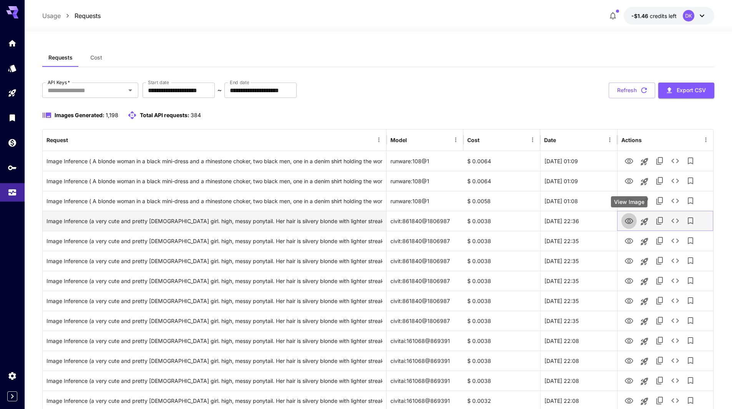
click at [630, 221] on icon "View Image" at bounding box center [628, 221] width 9 height 9
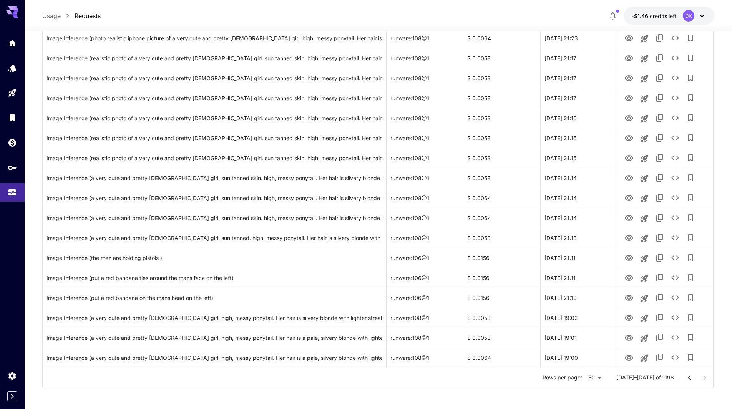
scroll to position [744, 0]
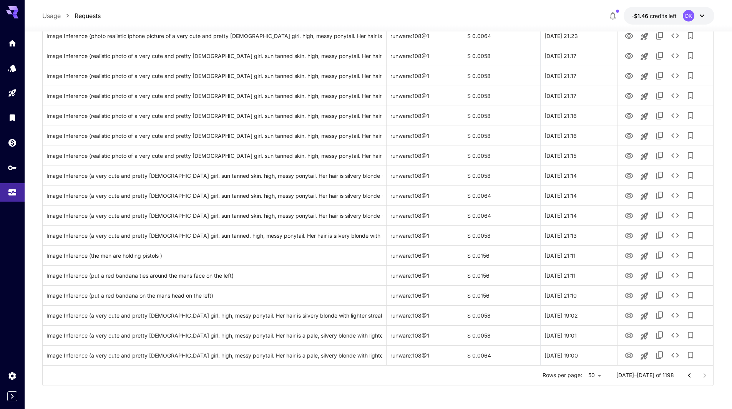
click at [688, 373] on icon "Go to previous page" at bounding box center [688, 375] width 9 height 9
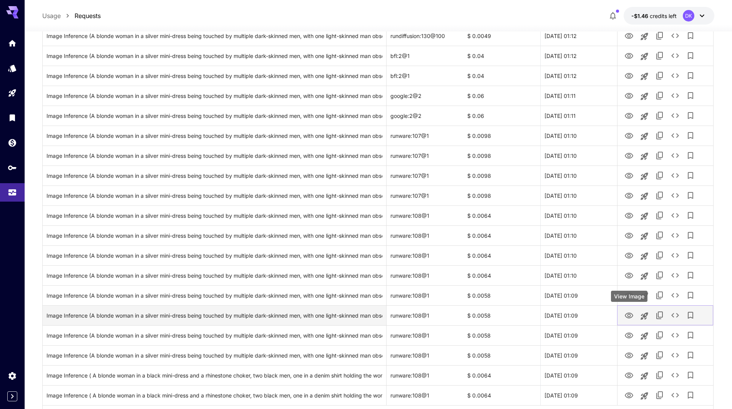
click at [630, 313] on icon "View Image" at bounding box center [629, 316] width 8 height 6
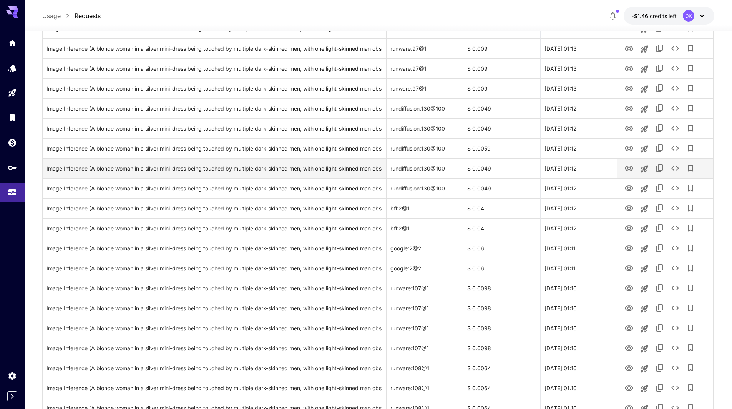
scroll to position [591, 0]
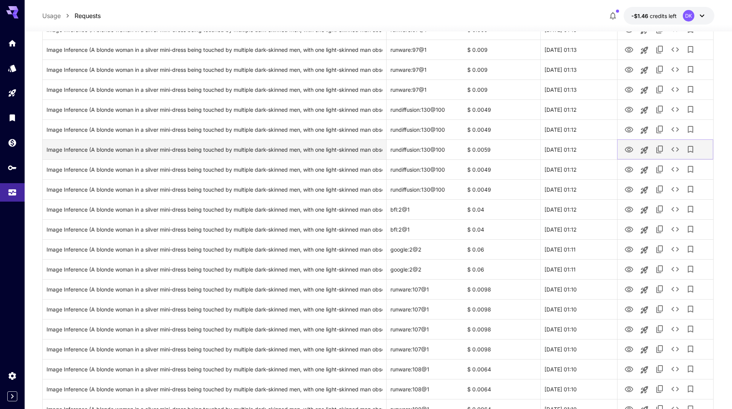
click at [629, 146] on icon "View Image" at bounding box center [628, 149] width 9 height 9
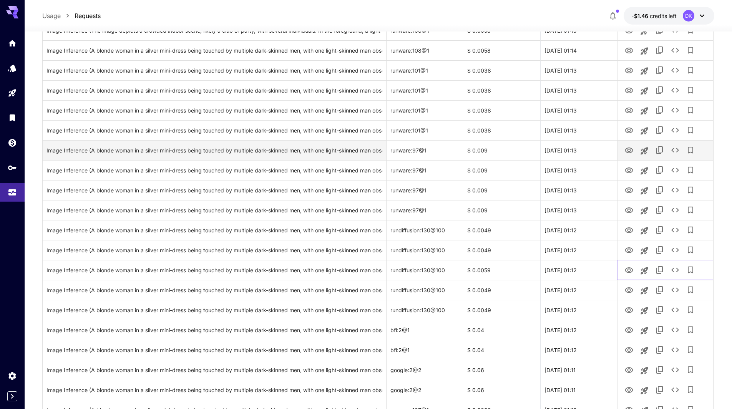
scroll to position [437, 0]
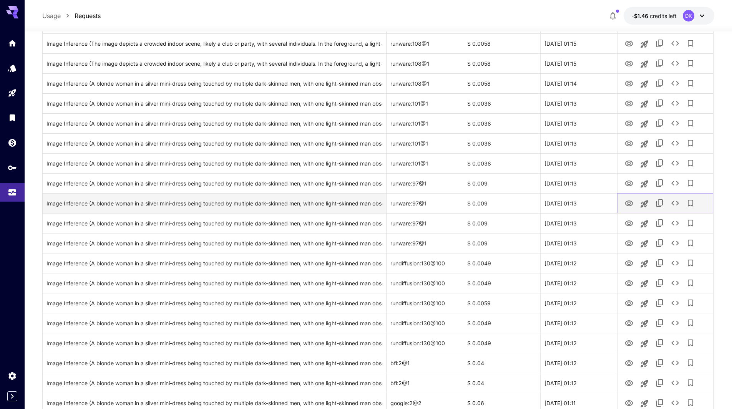
click at [629, 205] on icon "View Image" at bounding box center [628, 203] width 9 height 9
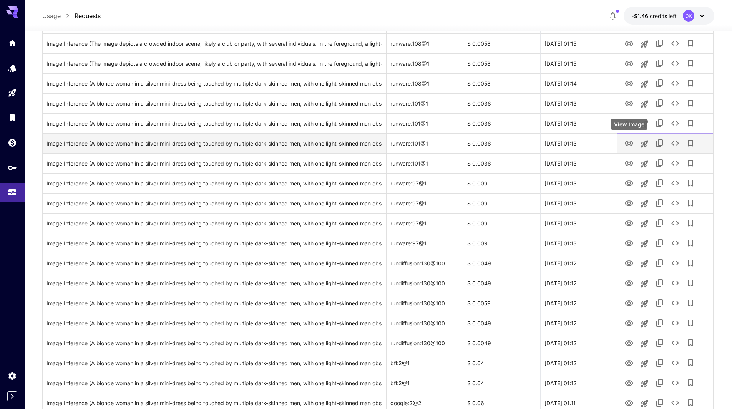
click at [630, 144] on icon "View Image" at bounding box center [628, 143] width 9 height 9
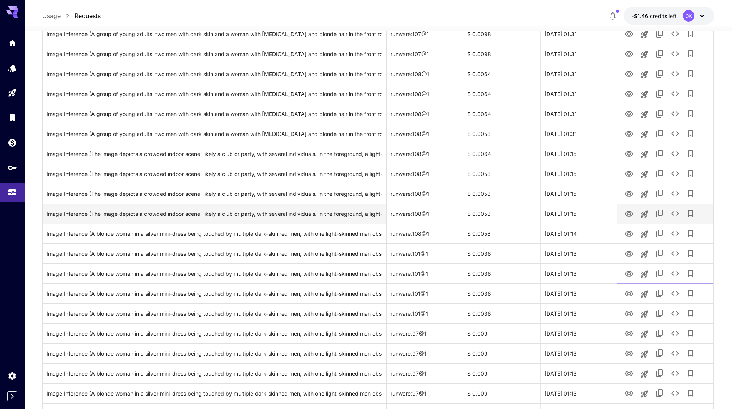
scroll to position [283, 0]
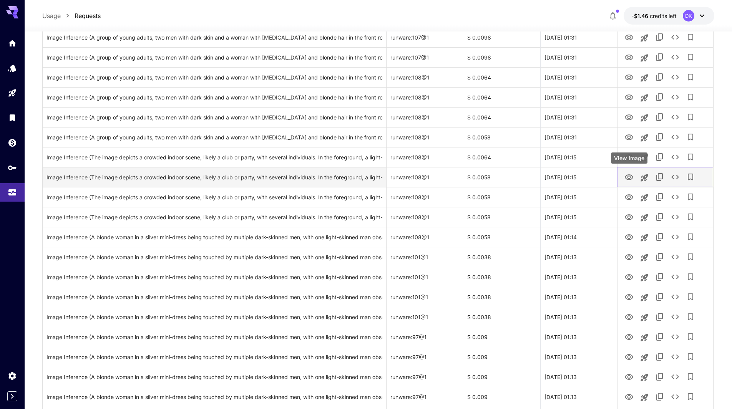
click at [628, 177] on icon "View Image" at bounding box center [629, 177] width 8 height 6
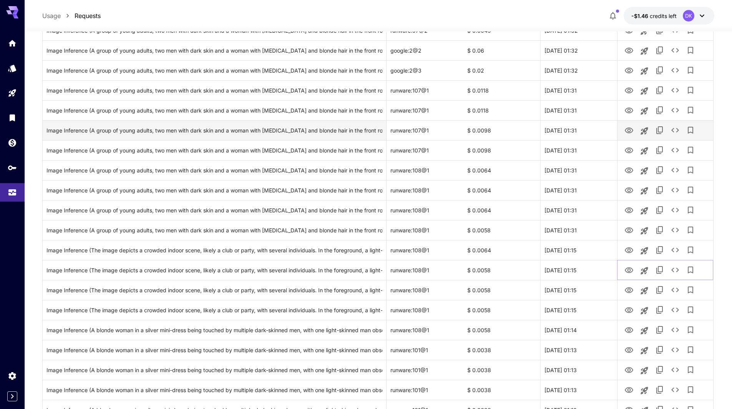
scroll to position [130, 0]
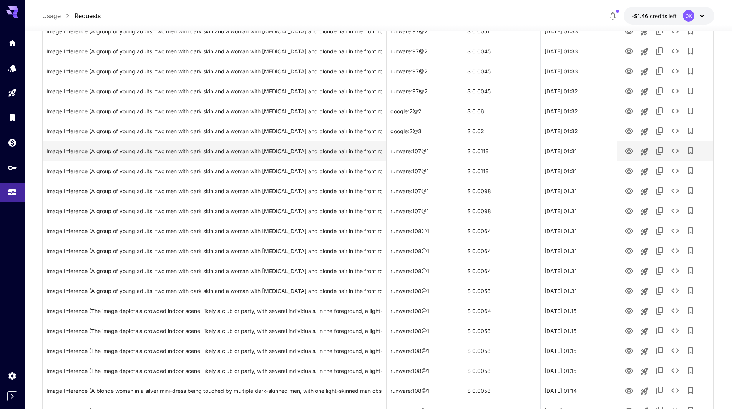
click at [625, 151] on icon "View Image" at bounding box center [628, 151] width 9 height 9
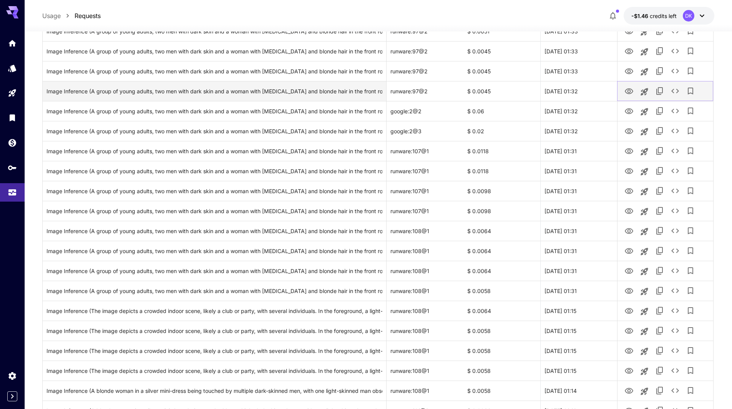
click at [629, 89] on icon "View Image" at bounding box center [629, 91] width 8 height 6
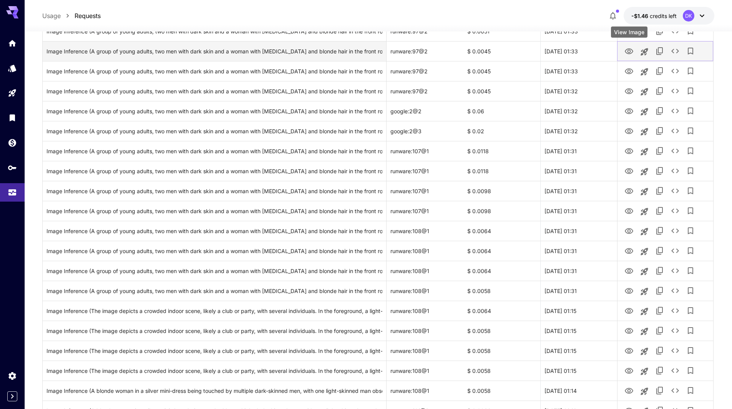
click at [629, 50] on icon "View Image" at bounding box center [628, 51] width 9 height 9
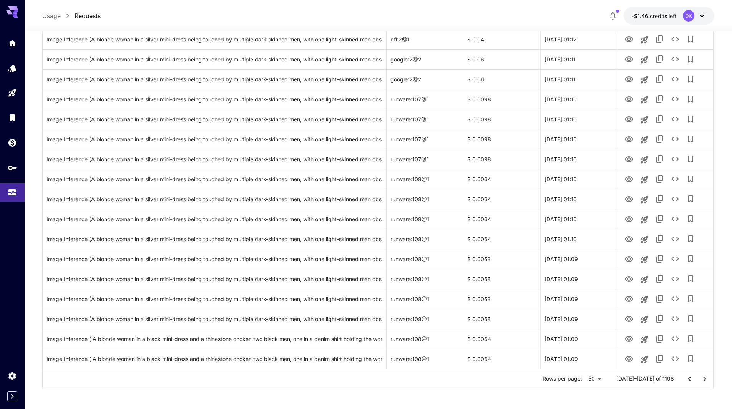
scroll to position [784, 0]
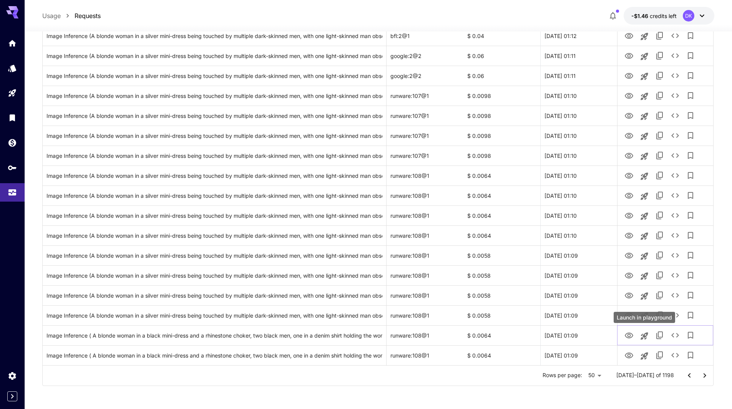
click at [635, 315] on div "Launch in playground" at bounding box center [643, 317] width 61 height 11
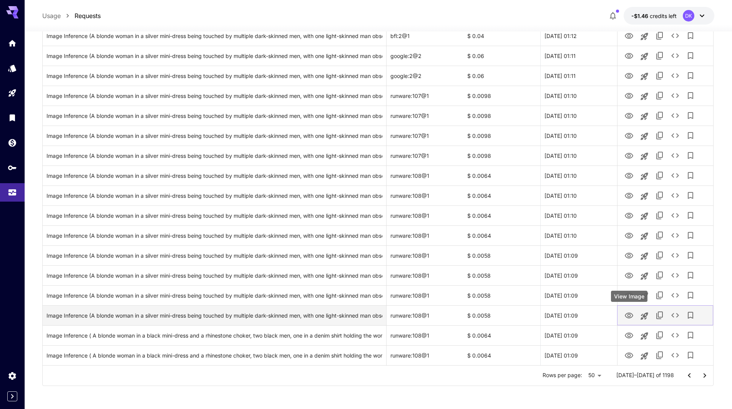
click at [629, 315] on icon "View Image" at bounding box center [628, 315] width 9 height 9
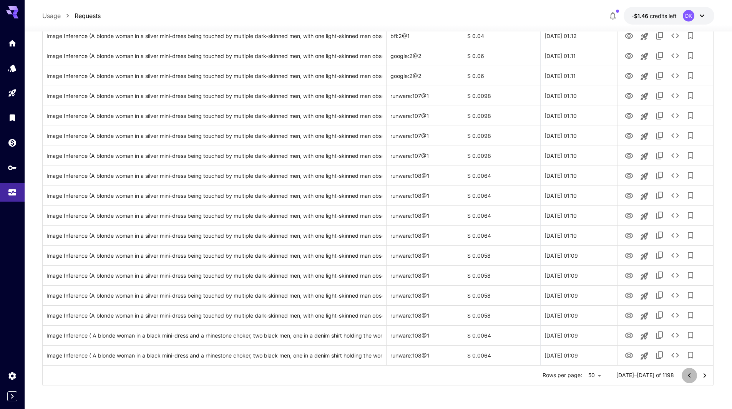
click at [692, 377] on icon "Go to previous page" at bounding box center [688, 375] width 9 height 9
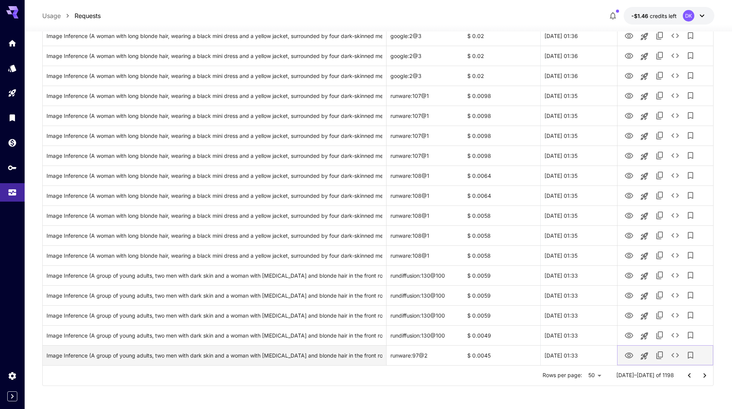
click at [626, 355] on icon "View Image" at bounding box center [628, 355] width 9 height 9
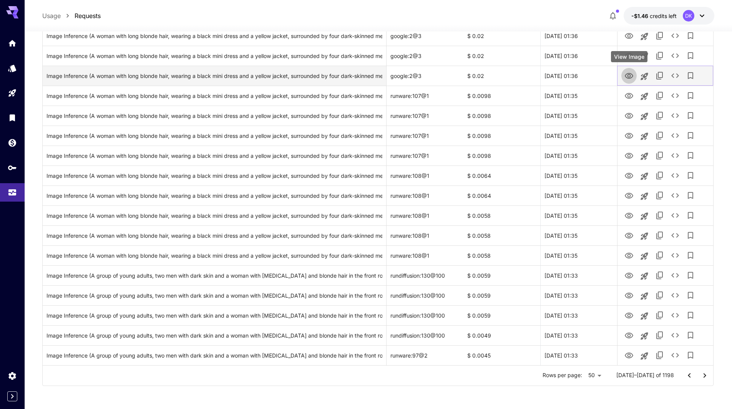
click at [627, 73] on icon "View Image" at bounding box center [628, 75] width 9 height 9
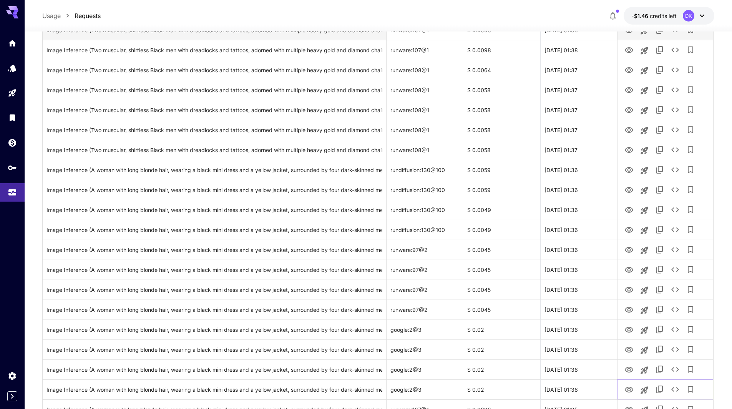
scroll to position [439, 0]
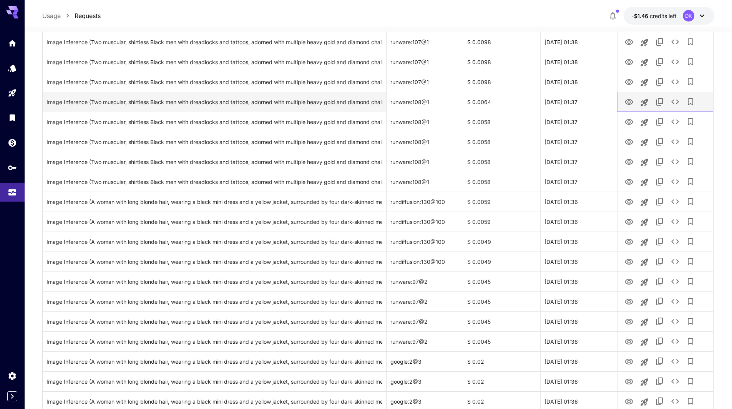
click at [629, 98] on icon "View Image" at bounding box center [628, 102] width 9 height 9
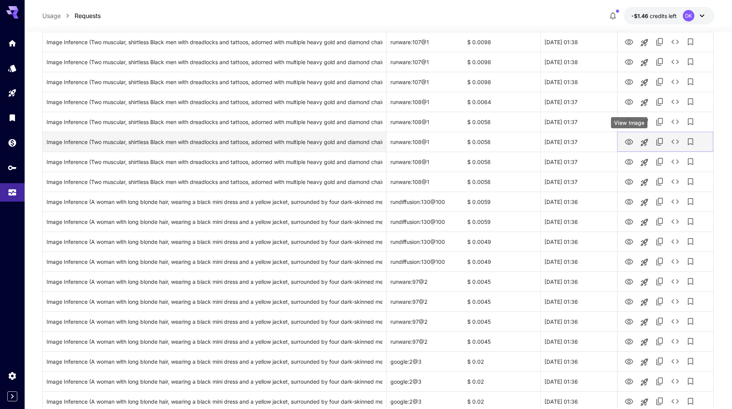
click at [631, 140] on icon "View Image" at bounding box center [629, 142] width 8 height 6
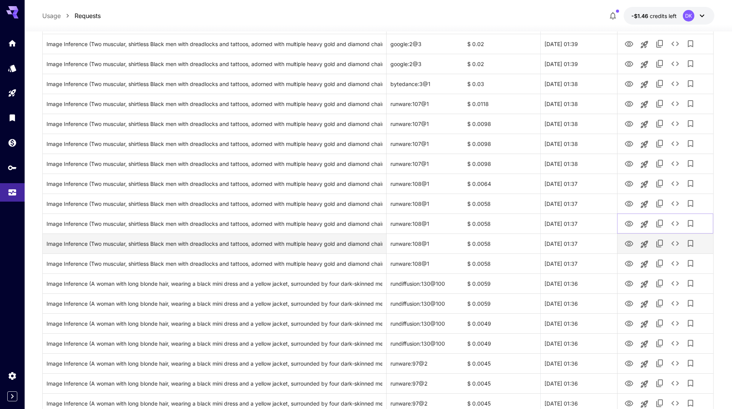
scroll to position [323, 0]
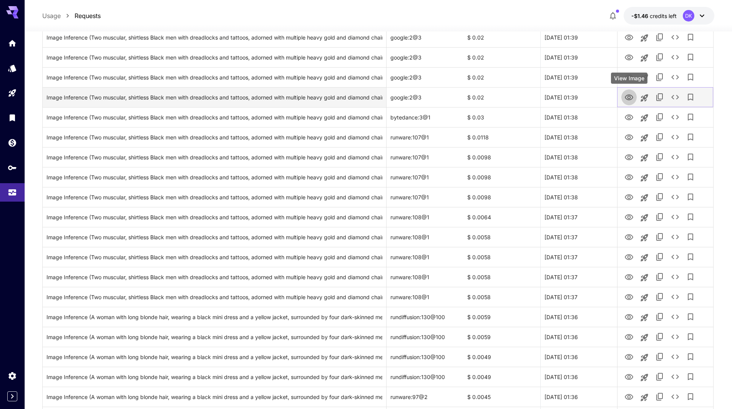
click at [630, 97] on icon "View Image" at bounding box center [628, 97] width 9 height 9
click at [151, 98] on div "Image Inference (Two muscular, shirtless Black men with dreadlocks and tattoos,…" at bounding box center [214, 98] width 336 height 20
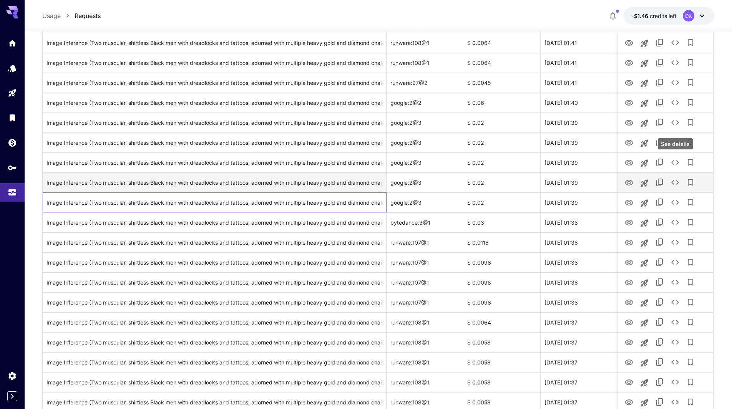
scroll to position [208, 0]
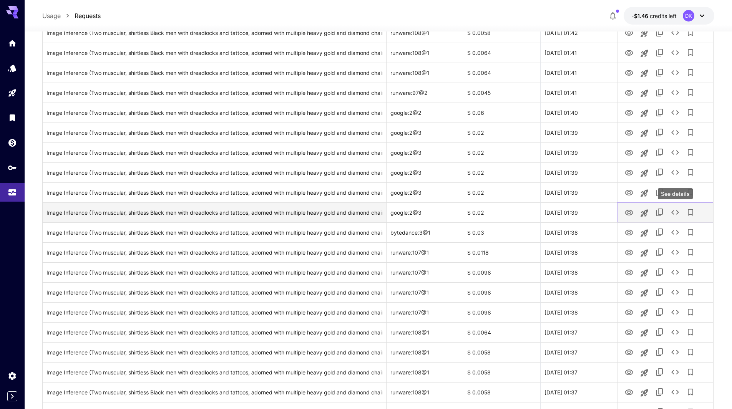
click at [676, 214] on icon "See details" at bounding box center [674, 212] width 9 height 9
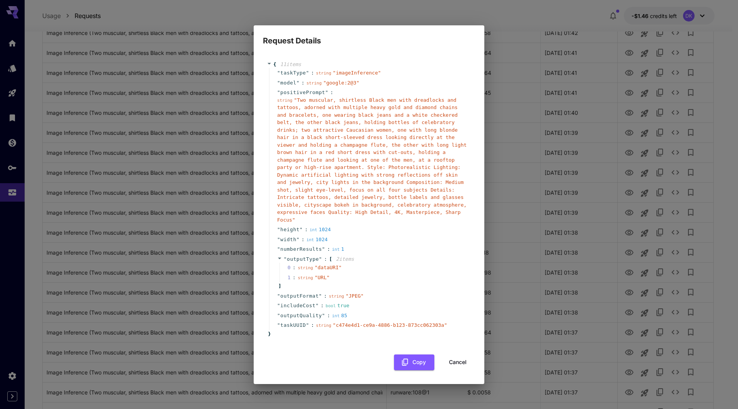
click at [173, 111] on div "Request Details { 11 item s " taskType " : string " imageInference " " model " …" at bounding box center [369, 204] width 738 height 409
drag, startPoint x: 469, startPoint y: 348, endPoint x: 457, endPoint y: 352, distance: 12.8
click at [467, 355] on button "Cancel" at bounding box center [457, 363] width 35 height 16
